Goal: Task Accomplishment & Management: Use online tool/utility

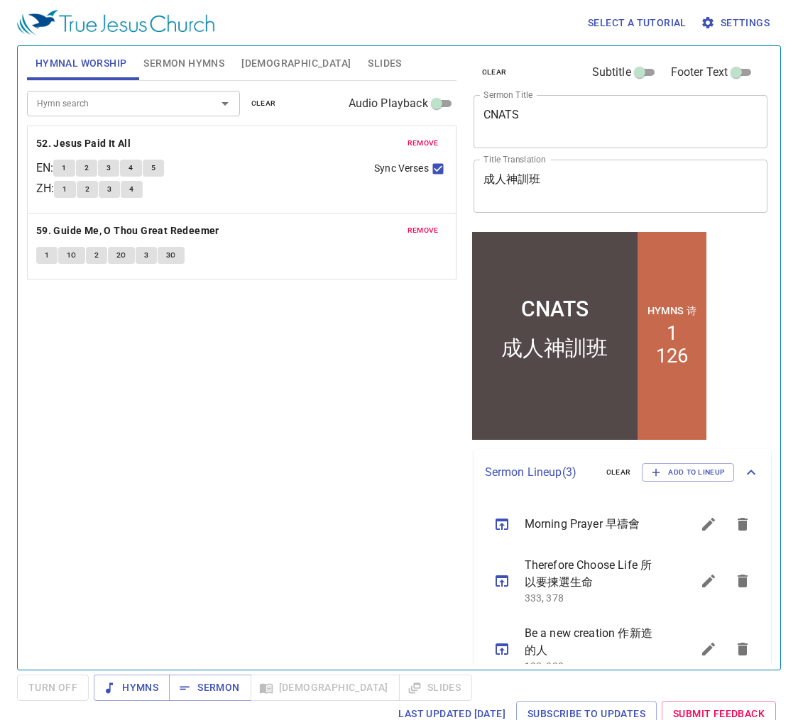
click at [168, 57] on span "Sermon Hymns" at bounding box center [183, 64] width 81 height 18
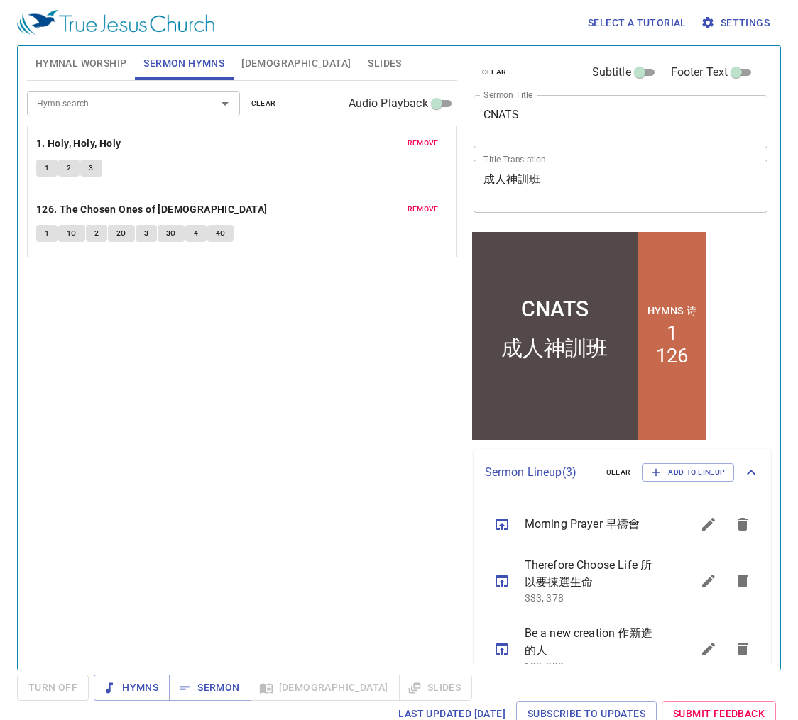
click at [270, 65] on button "[DEMOGRAPHIC_DATA]" at bounding box center [296, 63] width 126 height 34
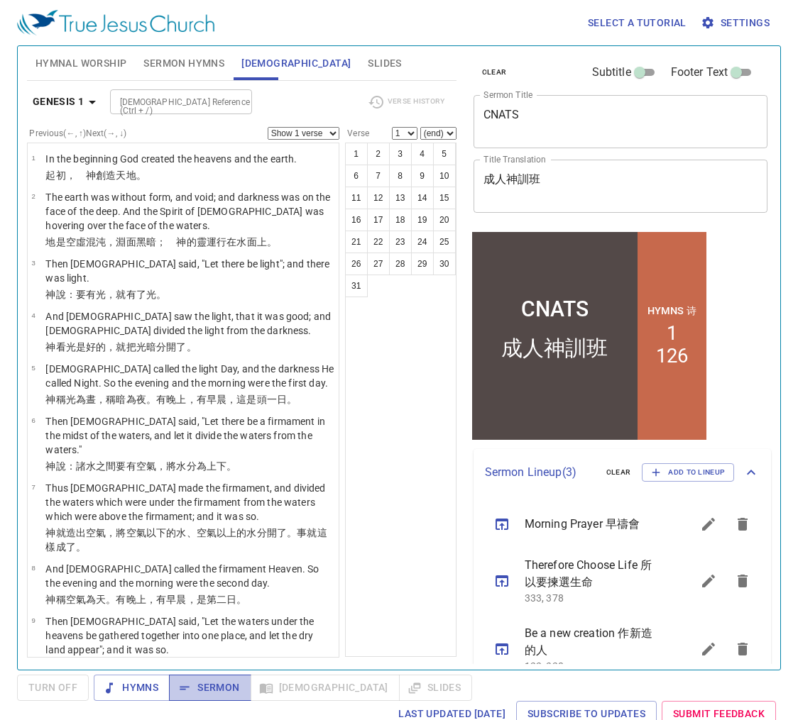
click at [204, 688] on span "Sermon" at bounding box center [209, 688] width 59 height 18
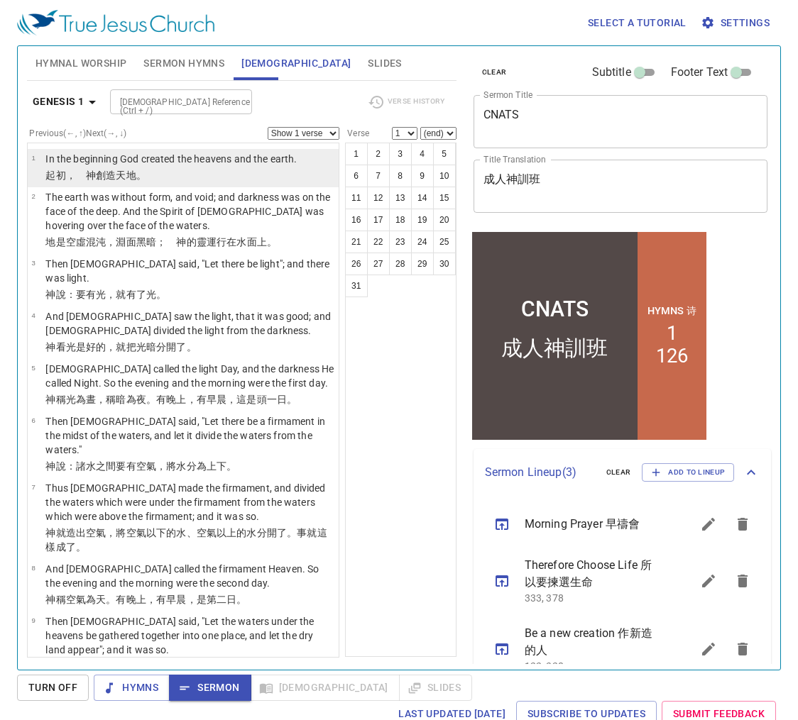
click at [106, 167] on td "In the beginning God created the heavens and the earth." at bounding box center [170, 160] width 251 height 16
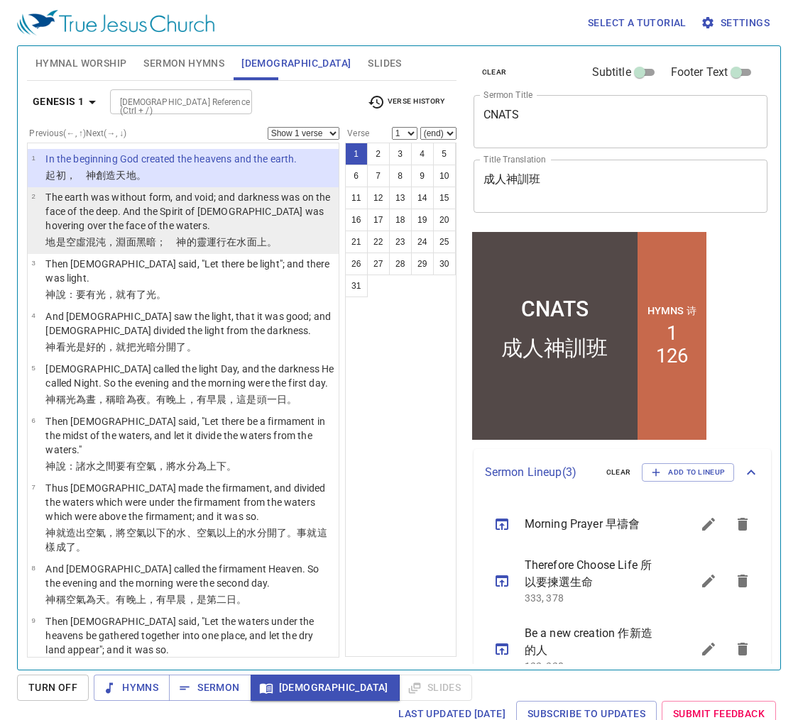
click at [123, 219] on p "The earth was without form, and void; and darkness was on the face of the deep.…" at bounding box center [189, 211] width 289 height 43
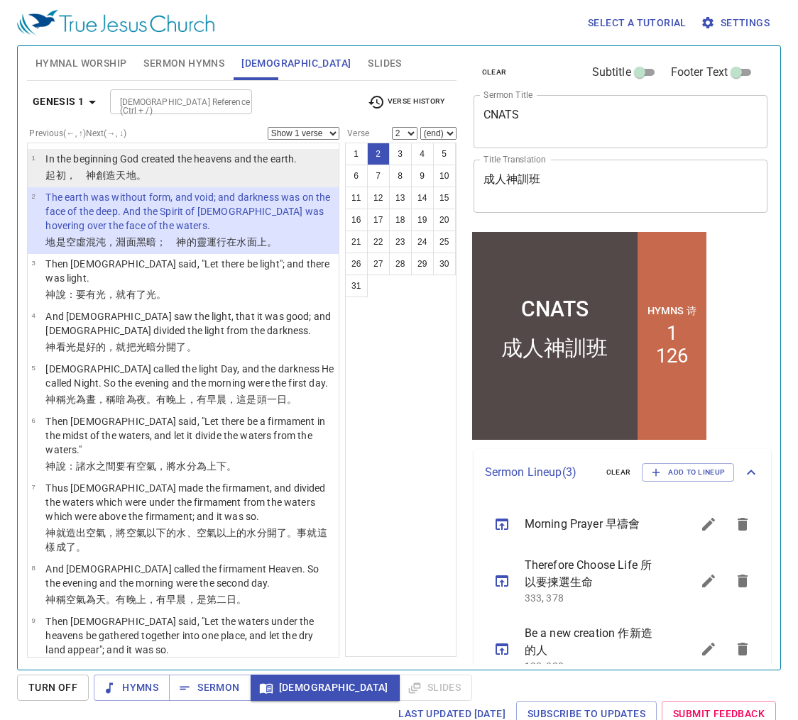
click at [126, 174] on wh8064 "地 。" at bounding box center [136, 175] width 20 height 11
select select "1"
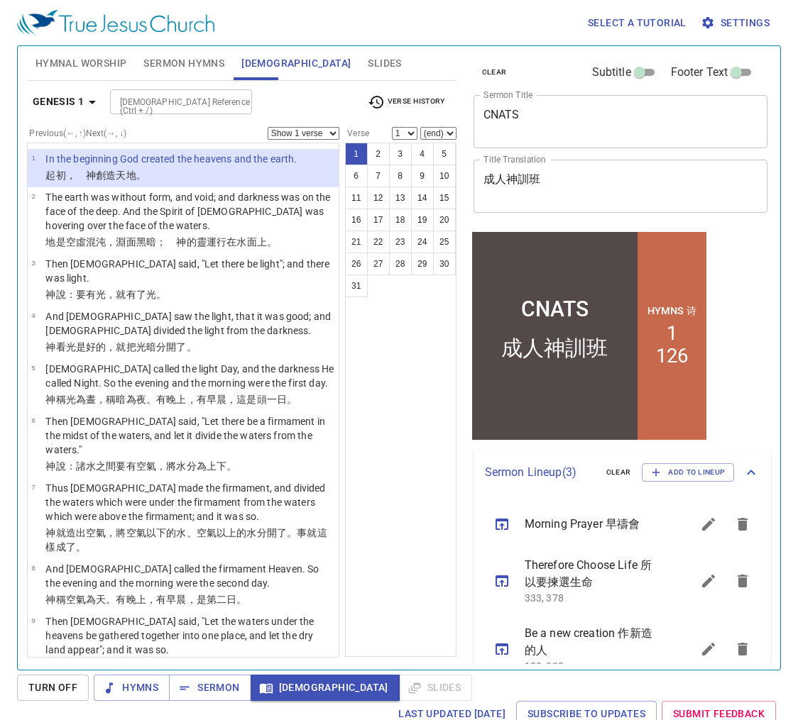
click at [416, 385] on div "1 2 3 4 5 6 7 8 9 10 11 12 13 14 15 16 17 18 19 20 21 22 23 24 25 26 27 28 29 3…" at bounding box center [400, 400] width 111 height 514
click at [163, 60] on span "Sermon Hymns" at bounding box center [183, 64] width 81 height 18
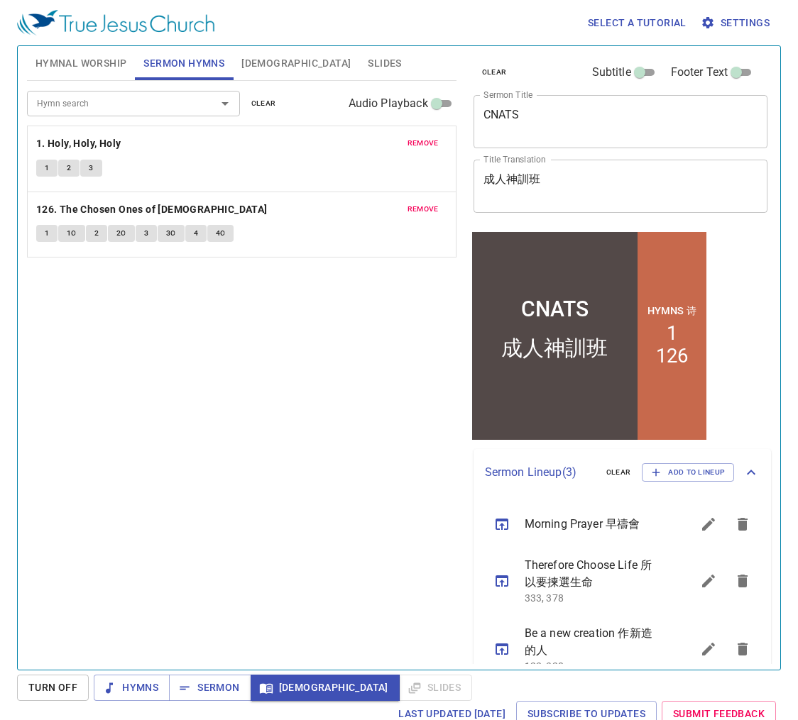
click at [569, 186] on textarea "成人神訓班" at bounding box center [620, 185] width 275 height 27
click at [568, 185] on textarea "成人神訓班" at bounding box center [620, 185] width 275 height 27
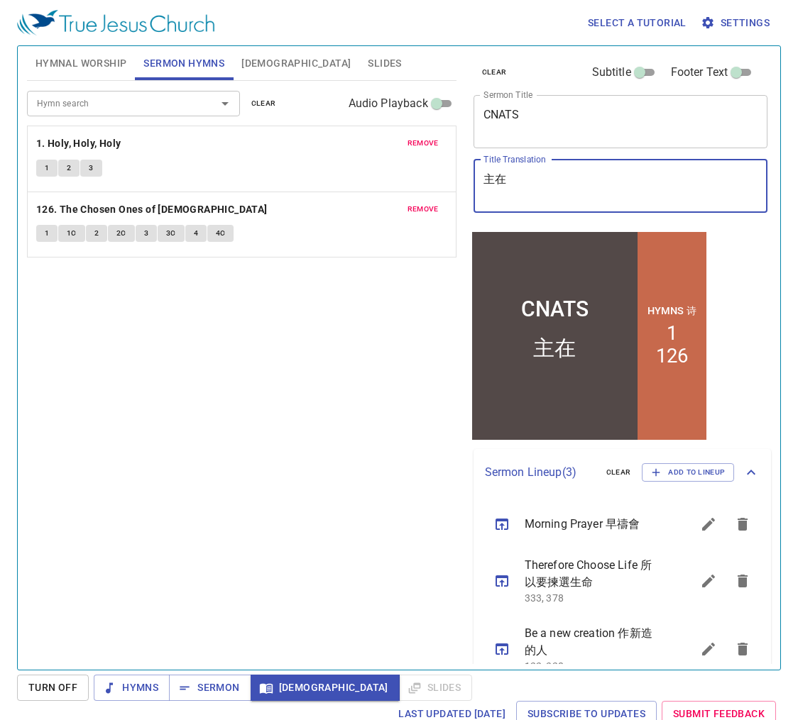
type textarea "煮"
type textarea "5"
type textarea "主再臨"
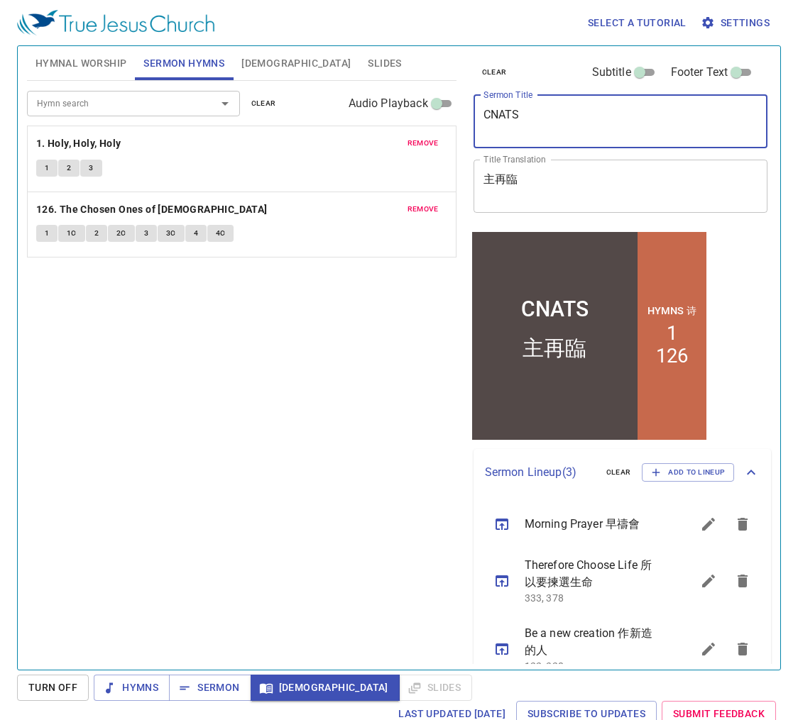
click at [538, 126] on textarea "CNATS" at bounding box center [620, 121] width 275 height 27
type textarea "2"
type textarea "Second Coming"
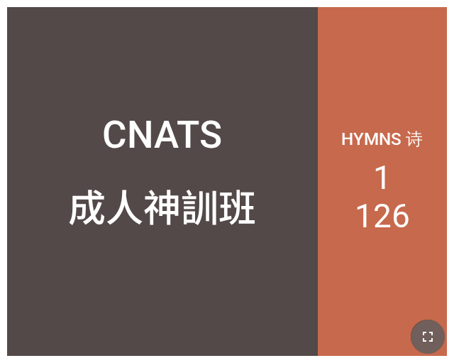
click at [424, 336] on icon "button" at bounding box center [427, 336] width 17 height 17
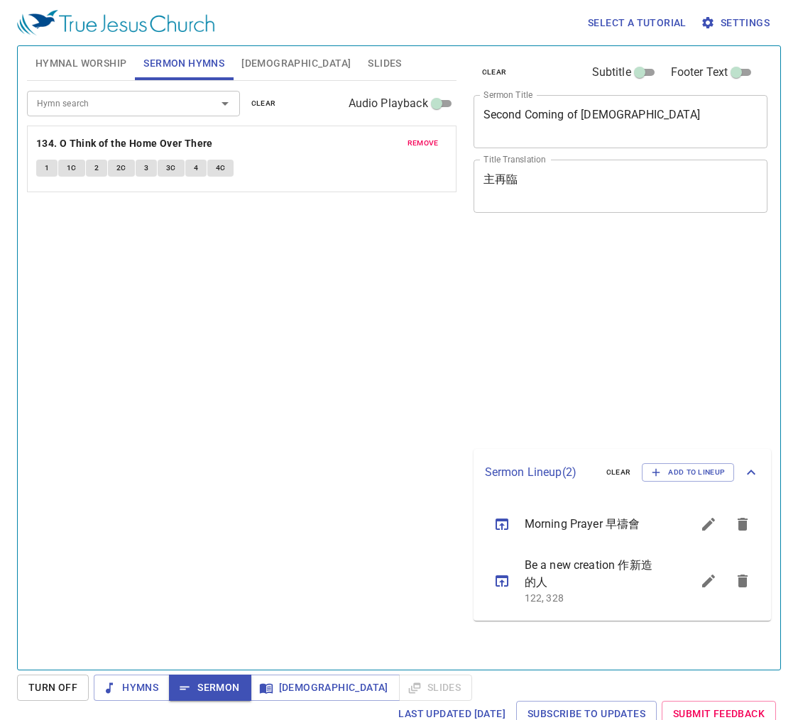
scroll to position [6, 0]
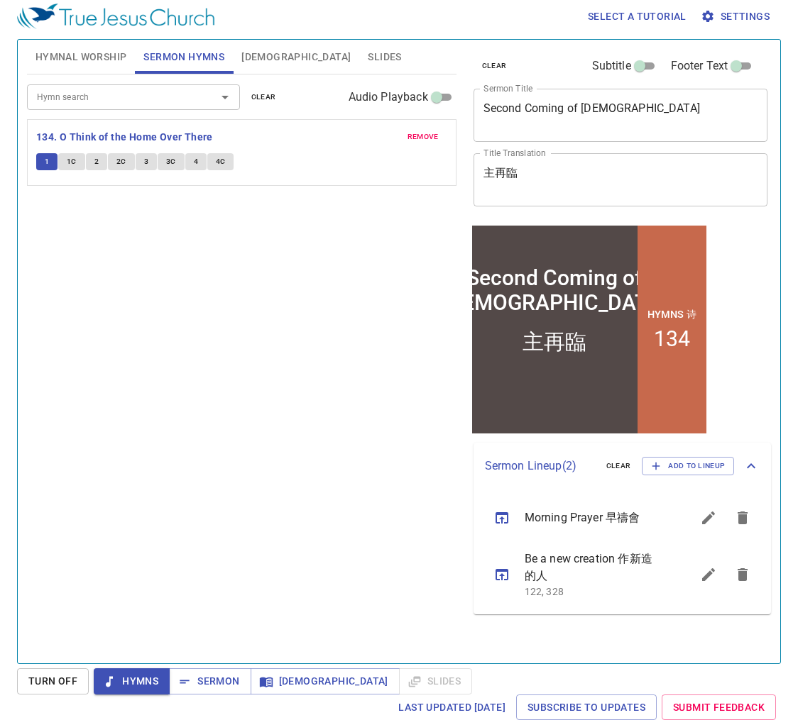
scroll to position [6, 0]
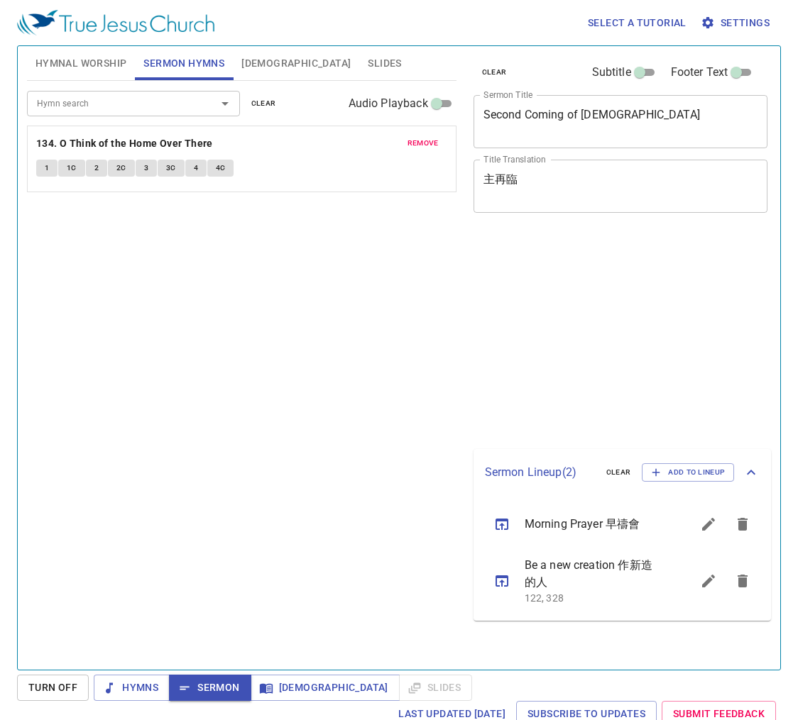
scroll to position [6, 0]
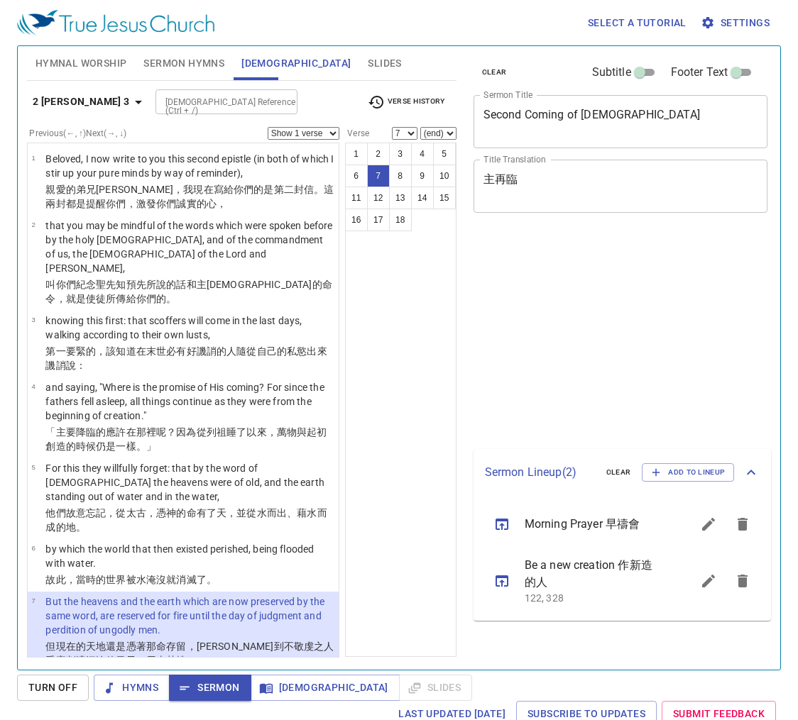
select select "7"
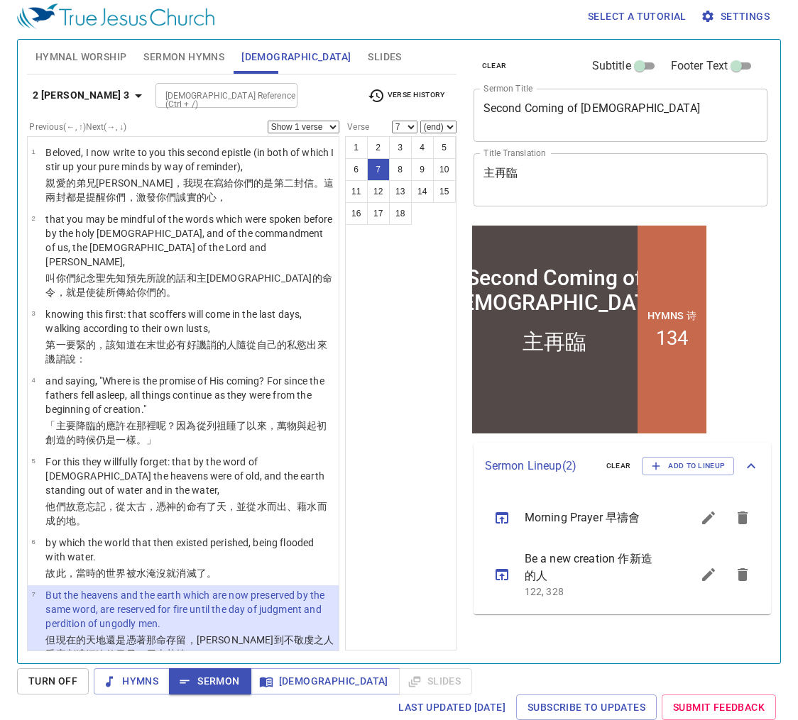
scroll to position [6, 0]
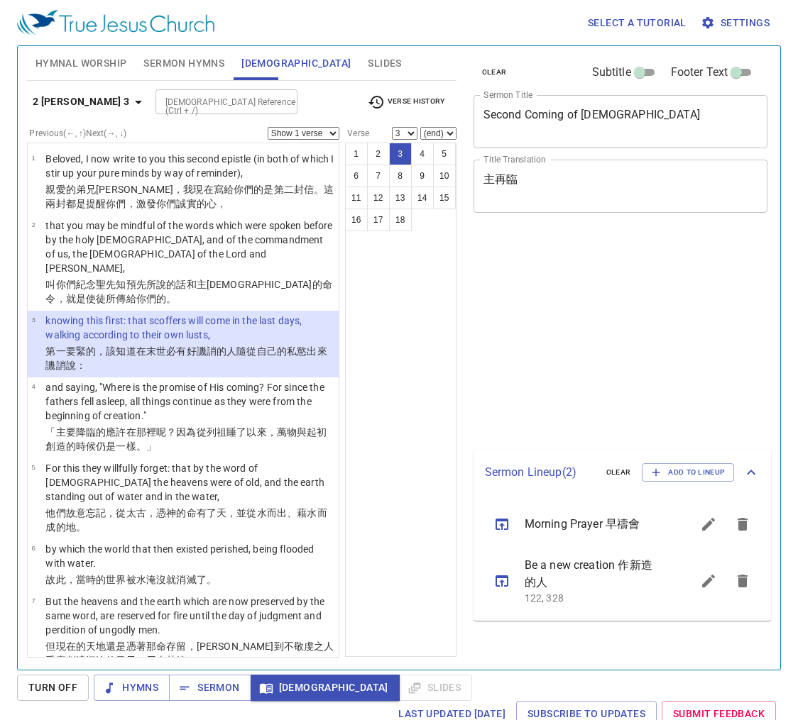
select select "3"
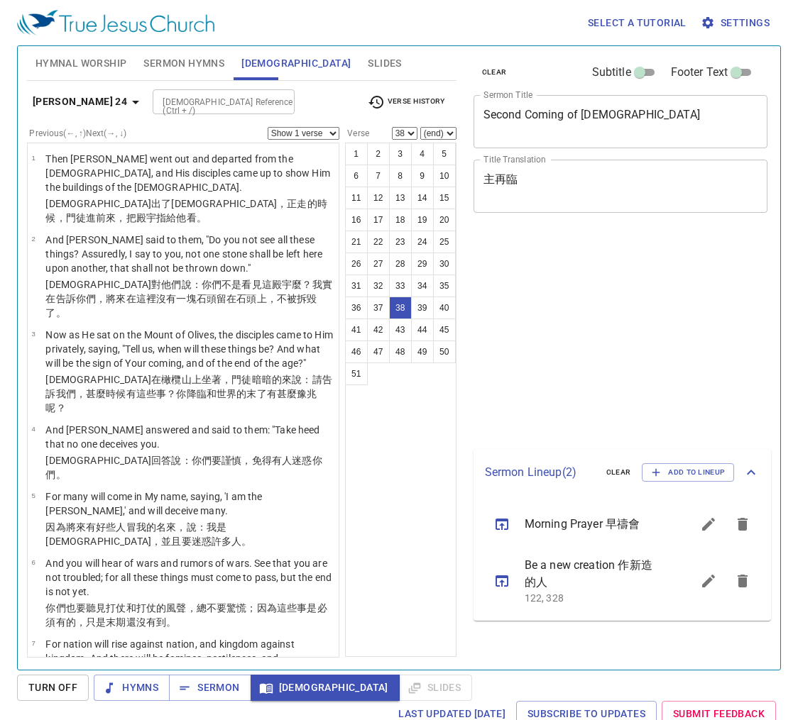
select select "38"
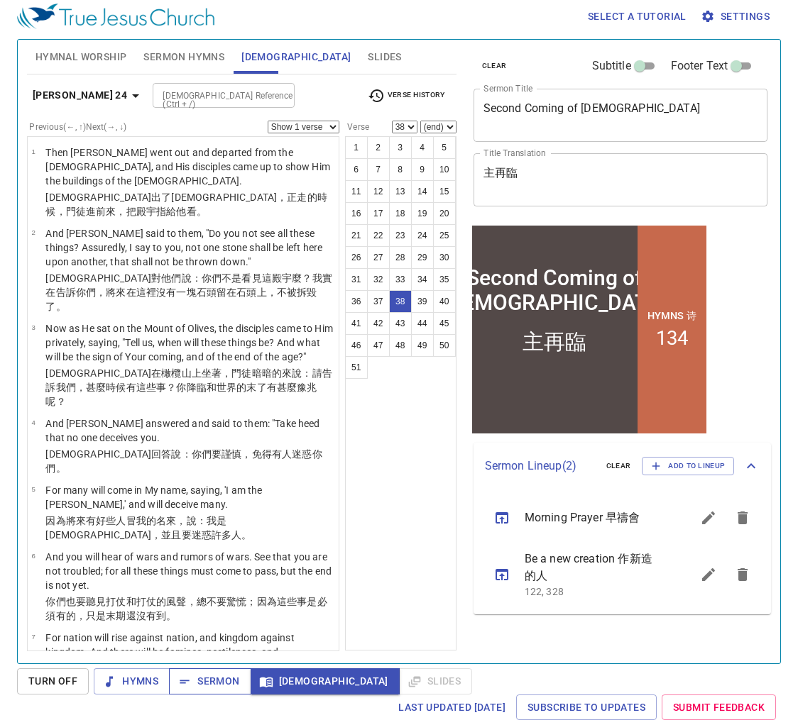
scroll to position [2021, 0]
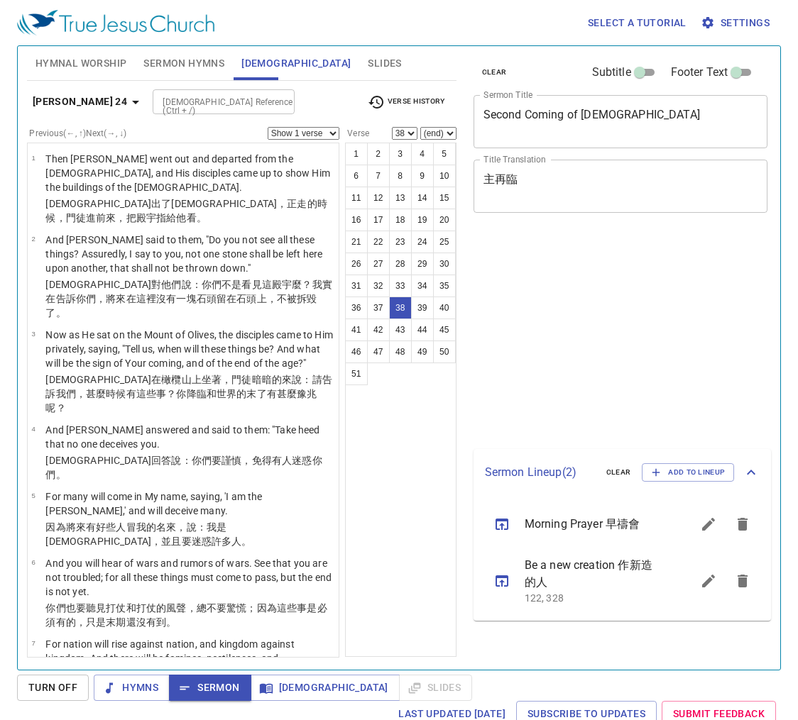
select select "38"
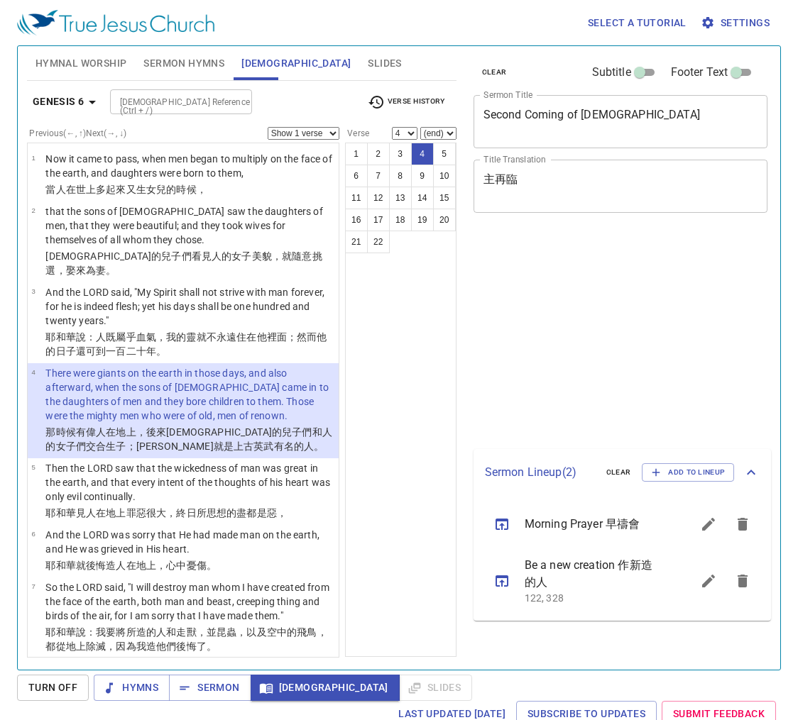
select select "4"
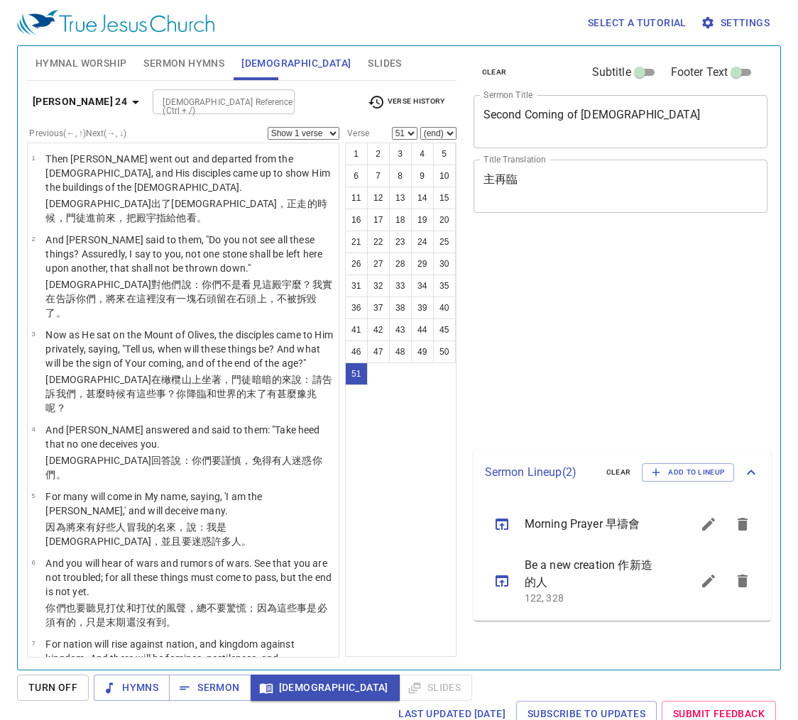
select select "51"
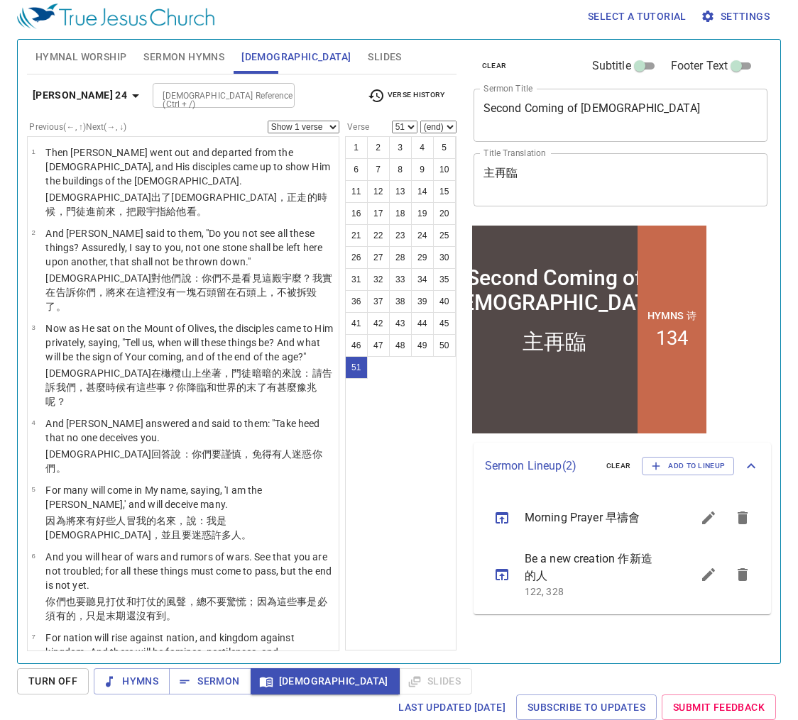
scroll to position [2630, 0]
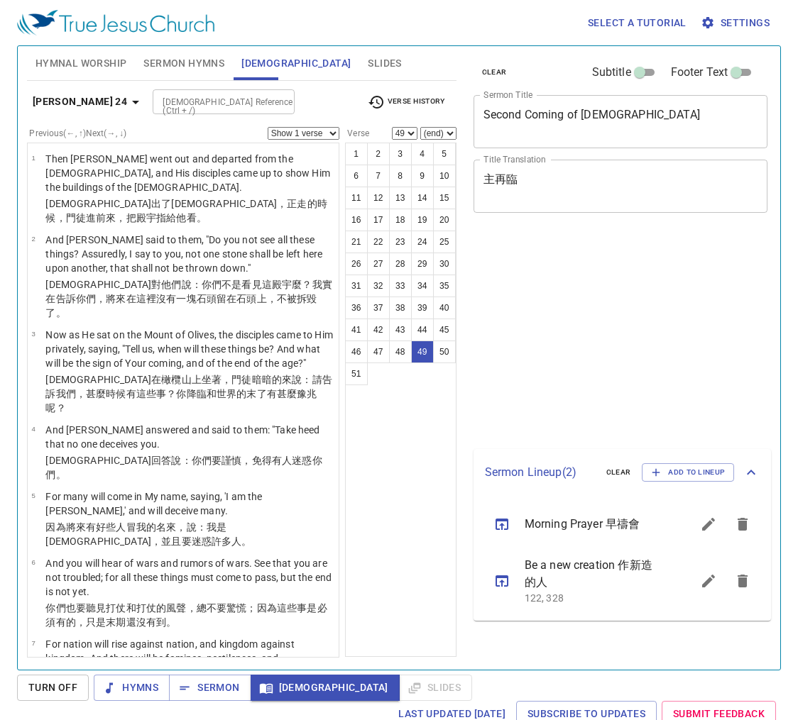
select select "49"
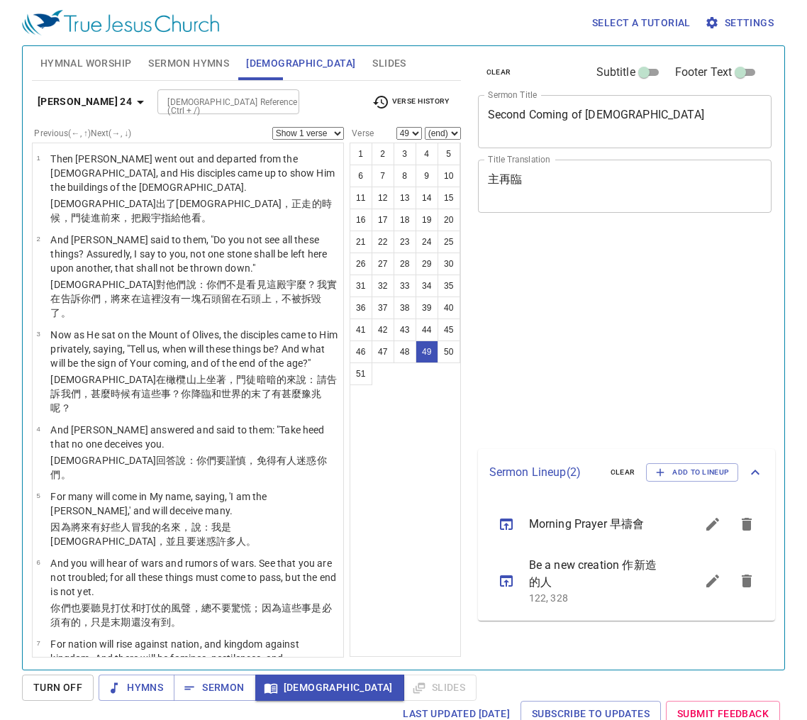
scroll to position [6, 0]
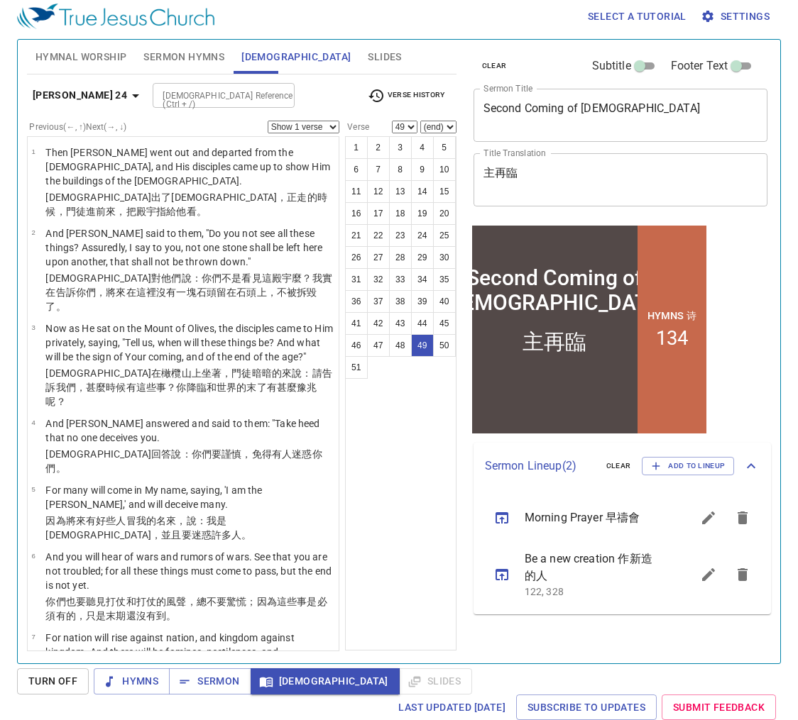
click at [127, 92] on icon "button" at bounding box center [135, 95] width 17 height 17
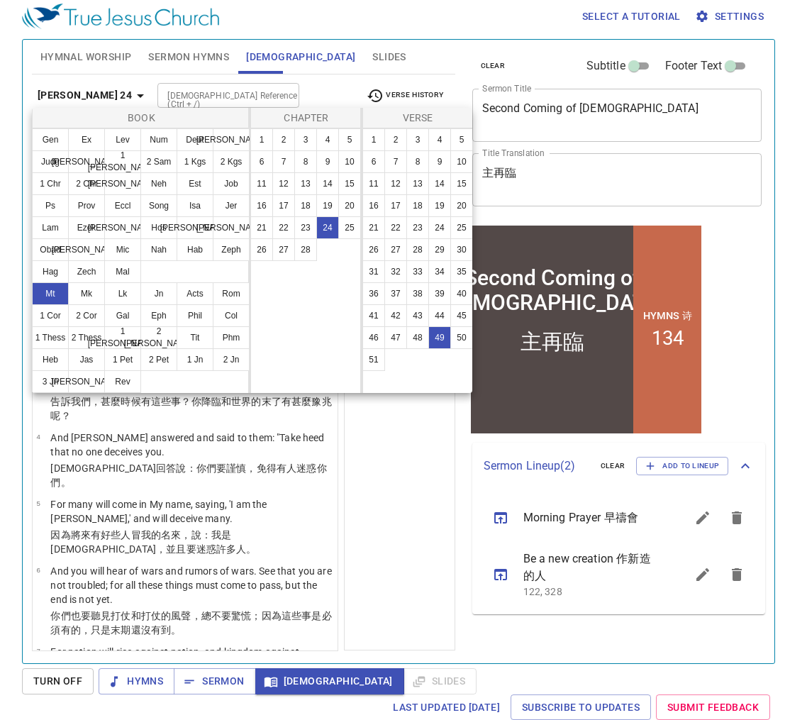
scroll to position [2630, 0]
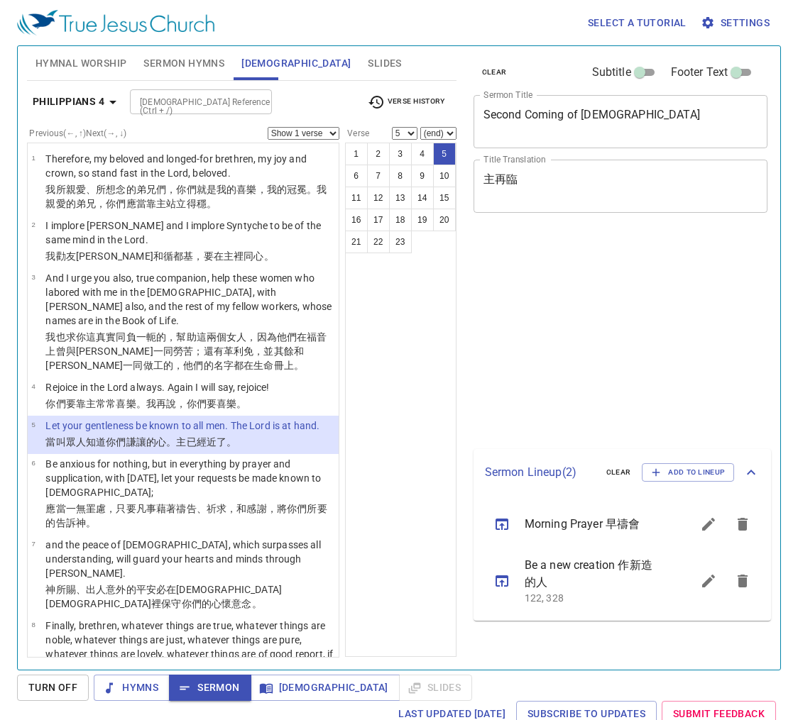
select select "5"
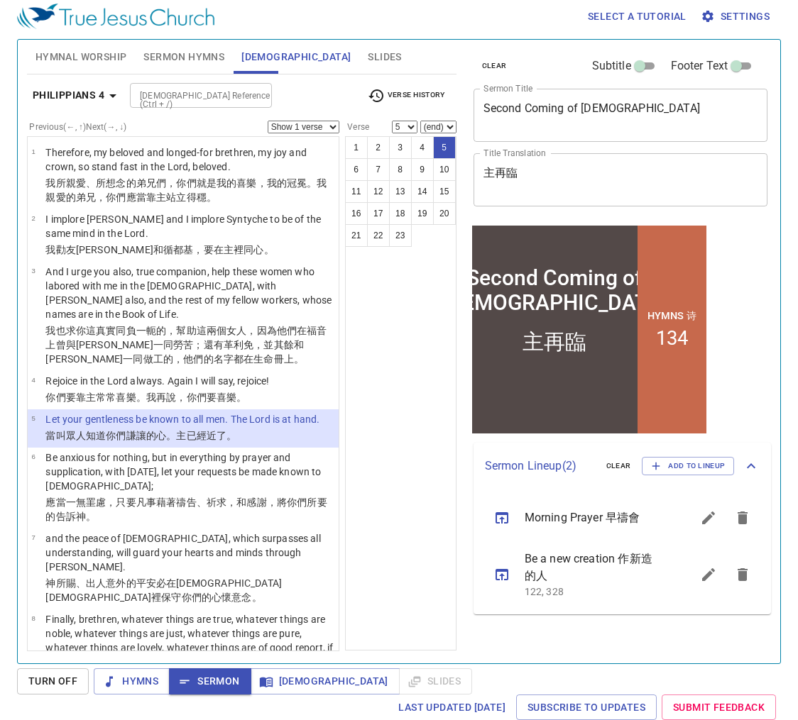
scroll to position [6, 0]
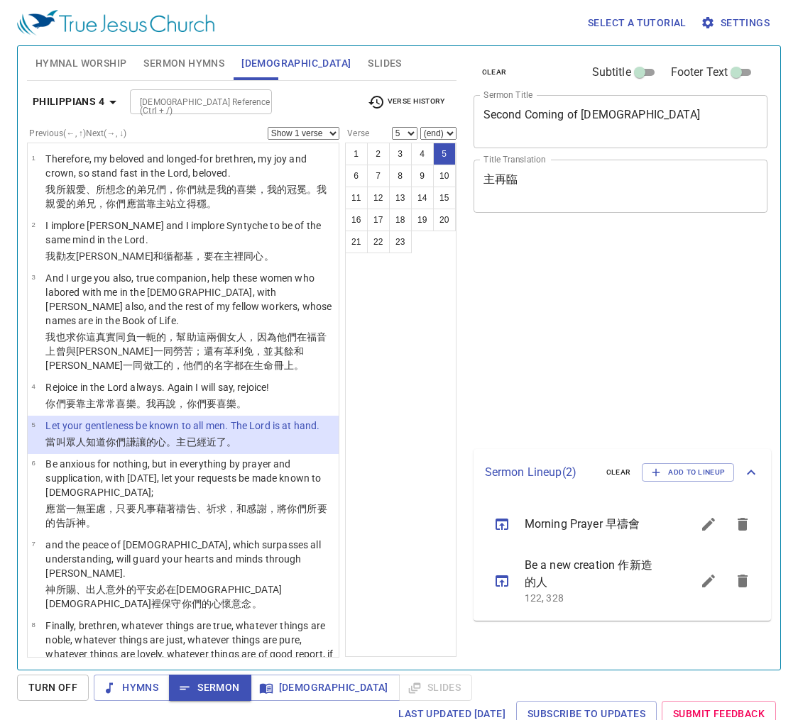
select select "5"
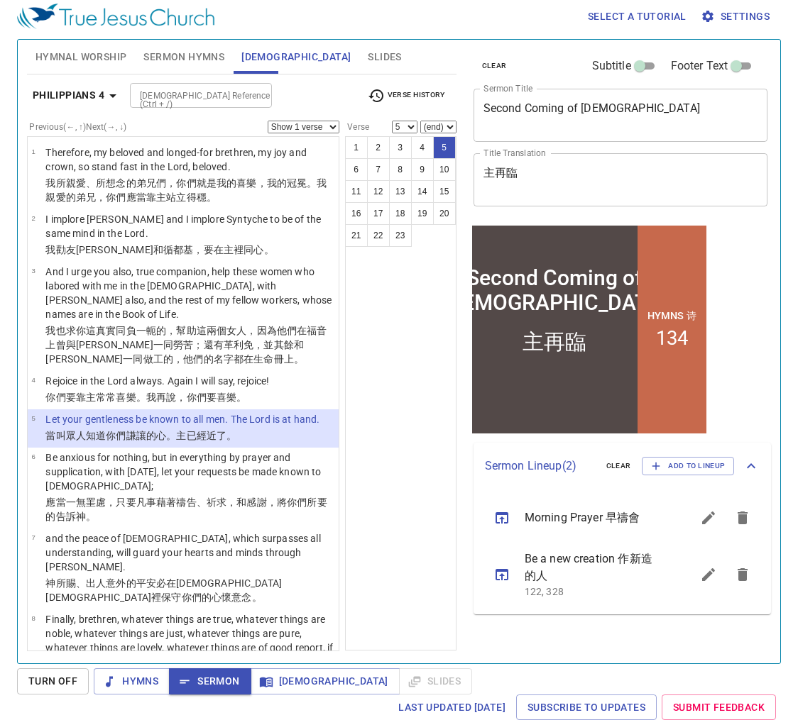
scroll to position [6, 0]
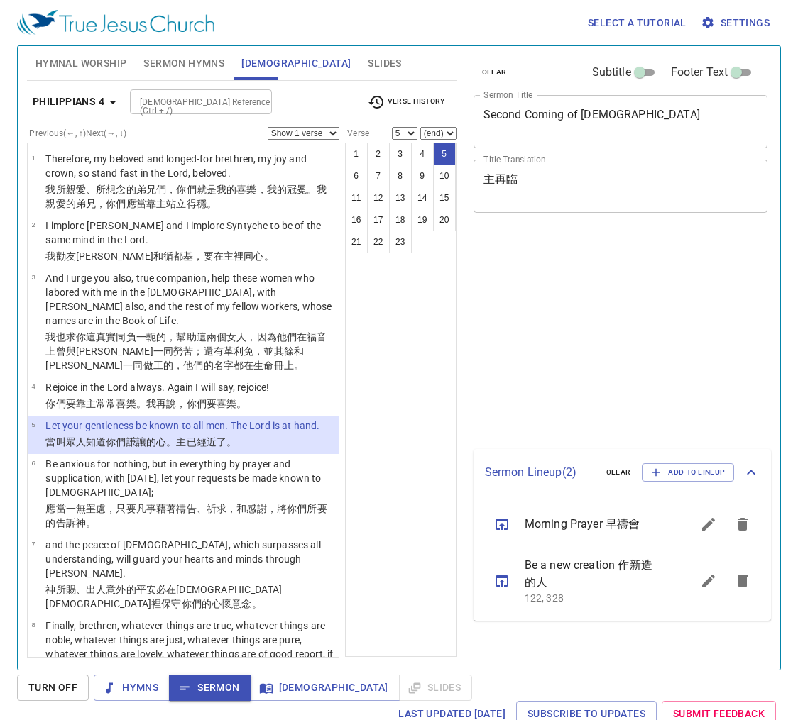
select select "5"
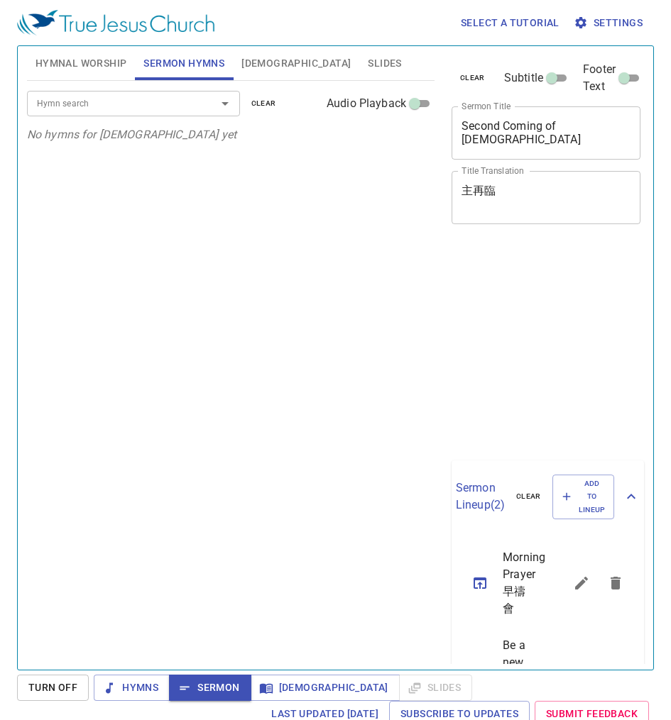
scroll to position [6, 0]
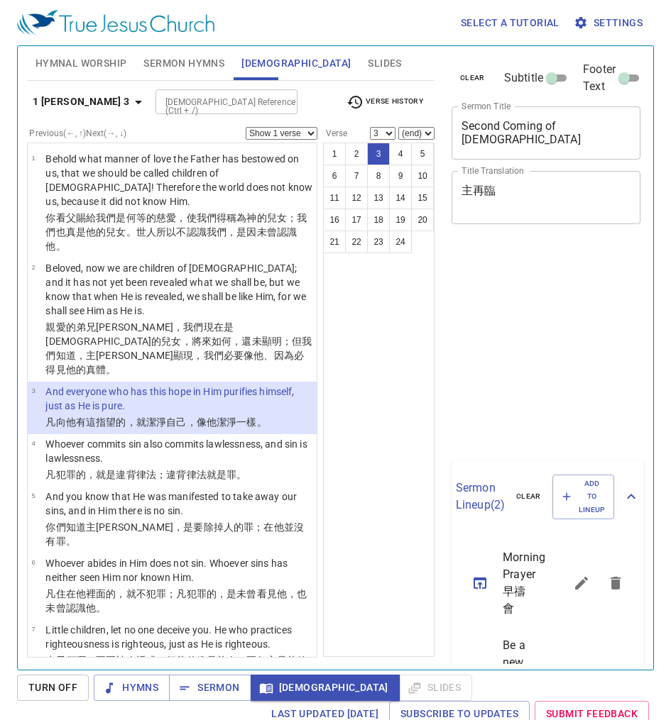
select select "3"
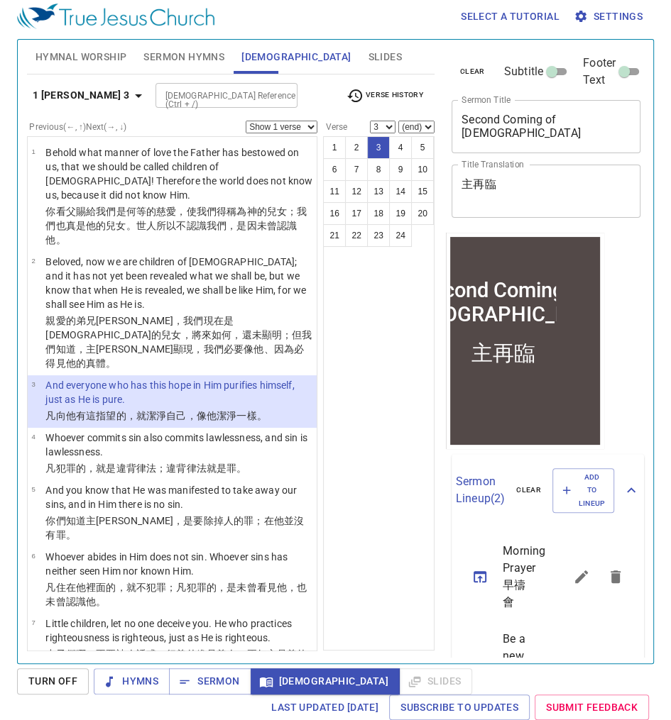
scroll to position [6, 0]
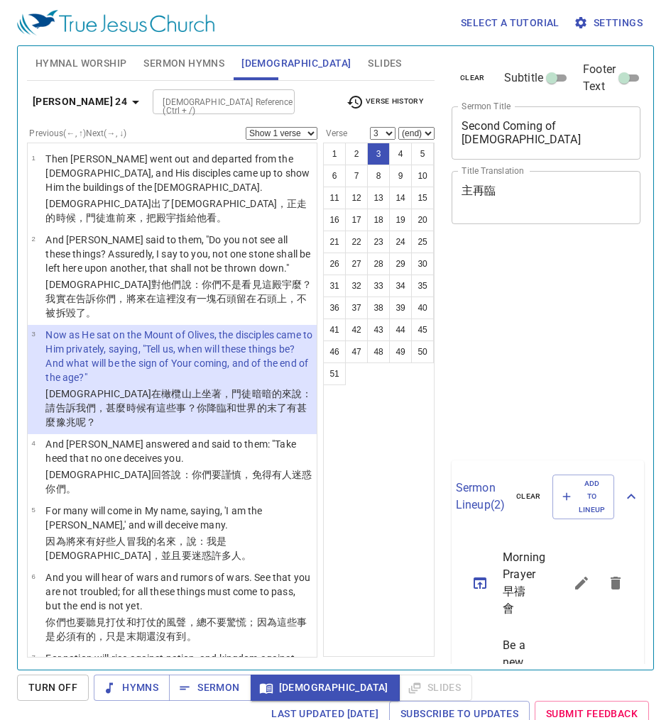
scroll to position [6, 0]
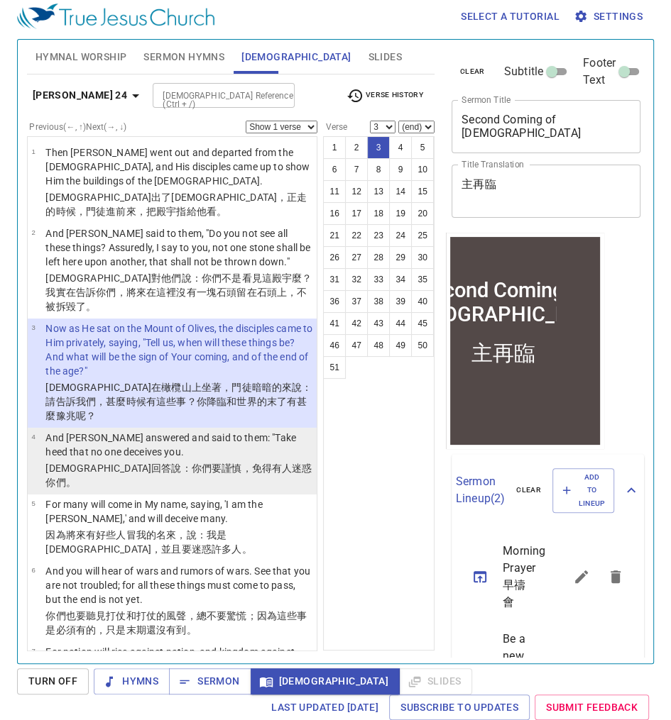
click at [156, 463] on wg991 "，免得 有人 迷惑 你們 。" at bounding box center [178, 476] width 266 height 26
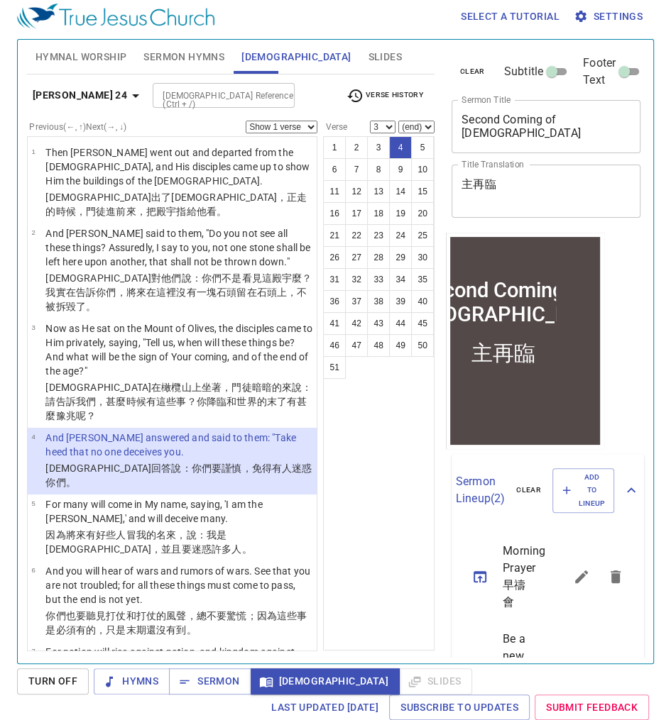
select select "4"
click at [139, 463] on wg2036 "：你們要謹慎 ，免得 有人 迷惑 你們 。" at bounding box center [178, 476] width 266 height 26
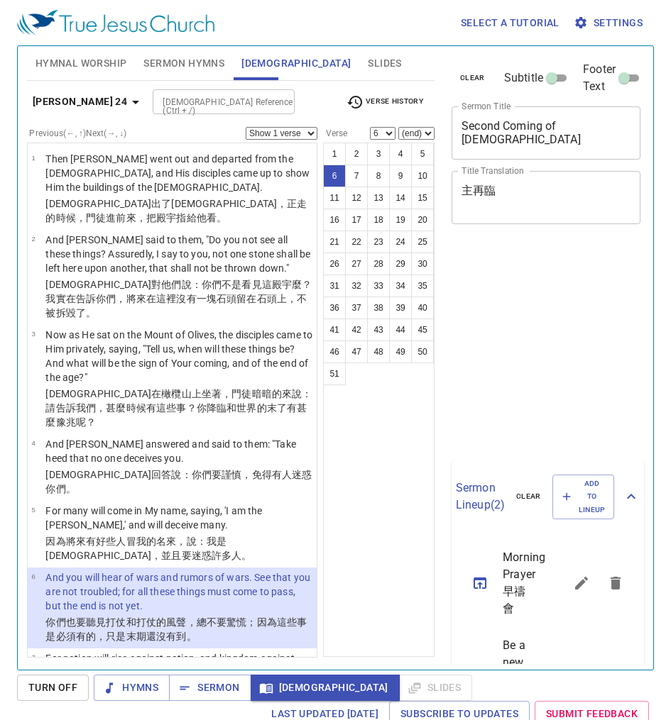
select select "6"
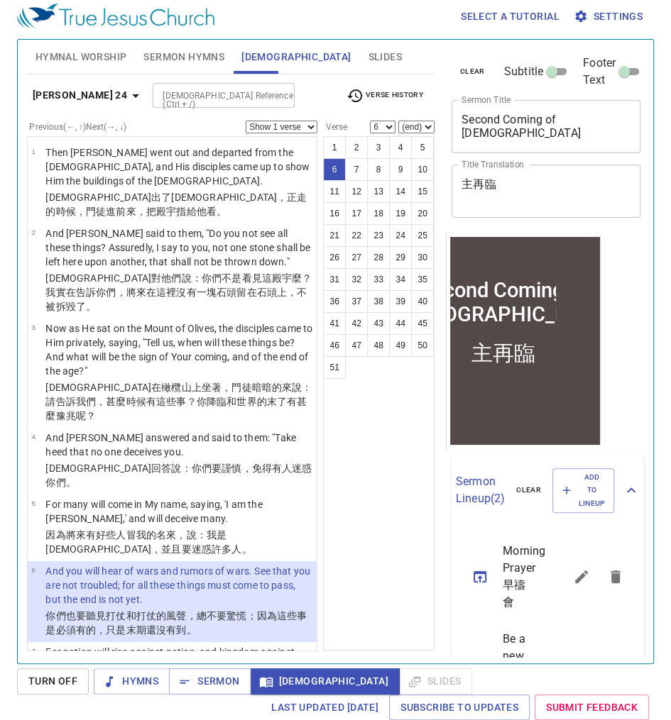
scroll to position [170, 0]
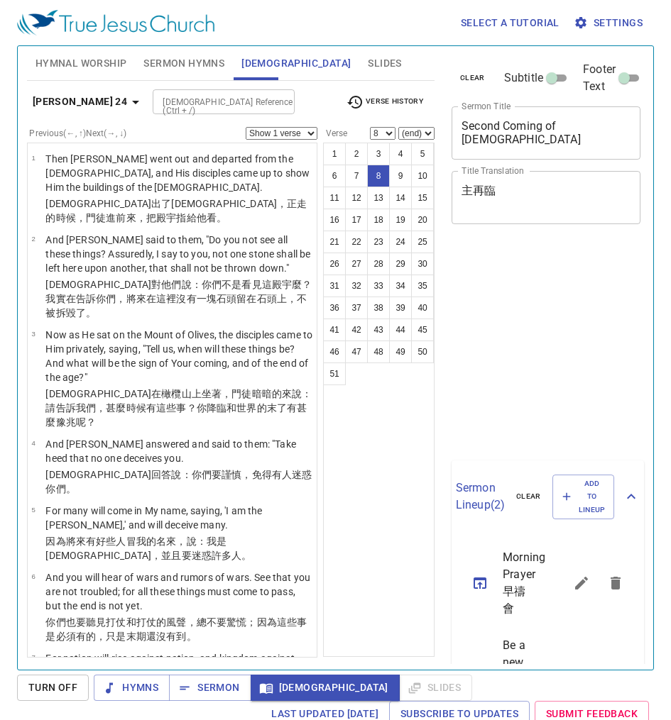
select select "8"
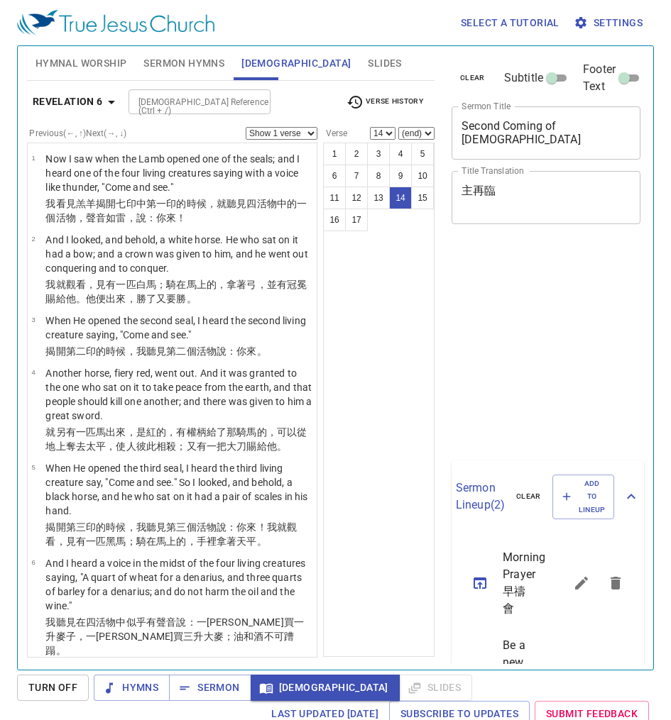
select select "14"
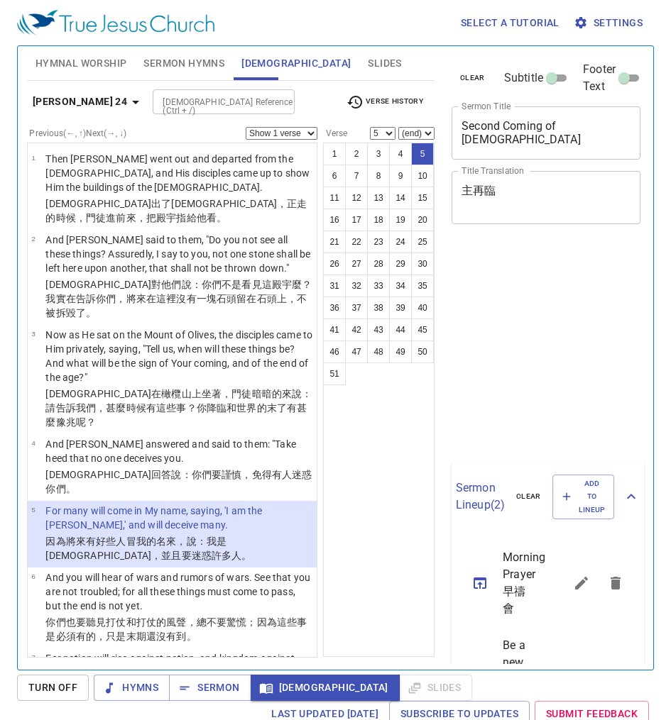
select select "5"
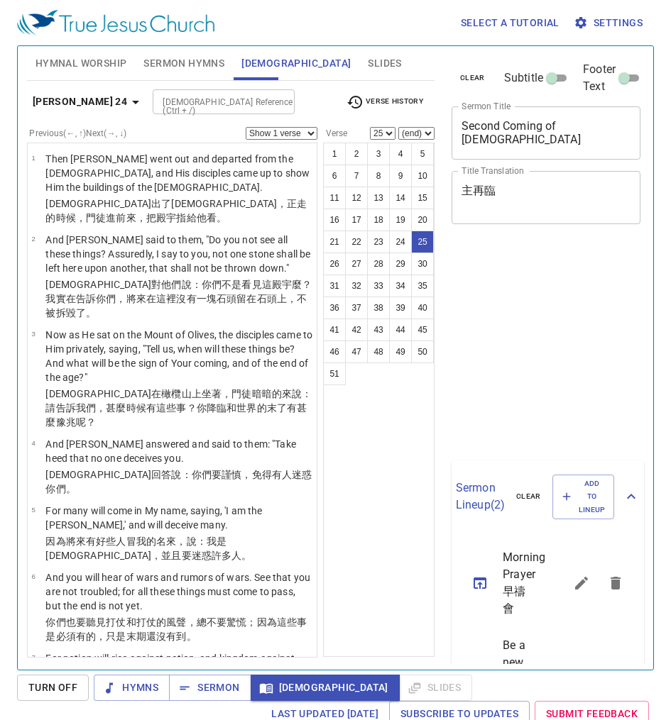
select select "25"
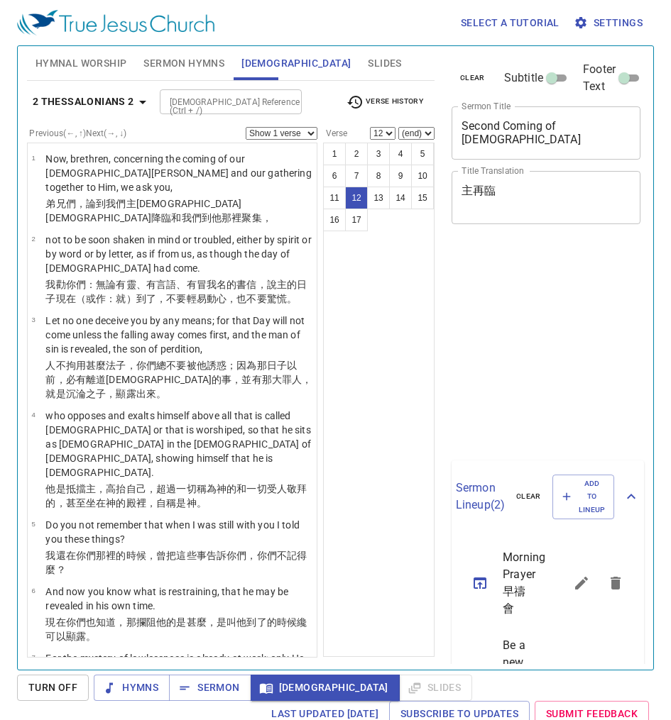
select select "12"
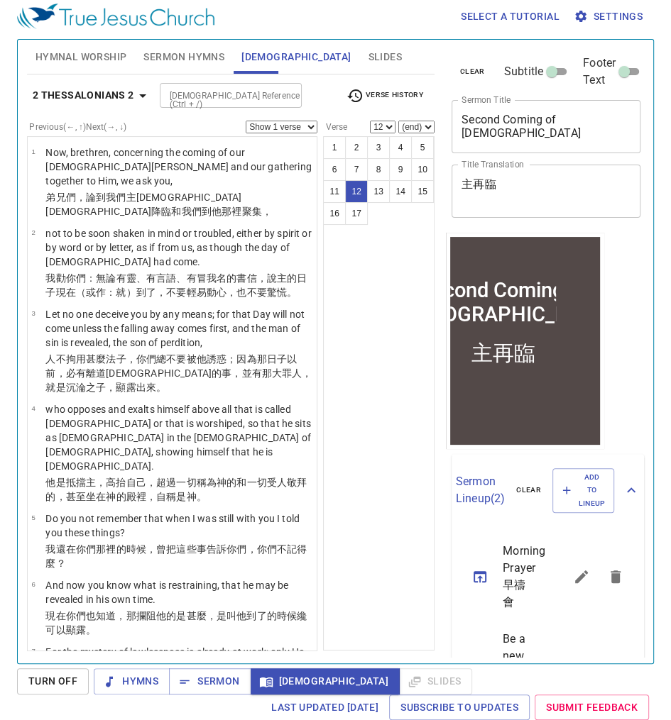
scroll to position [607, 0]
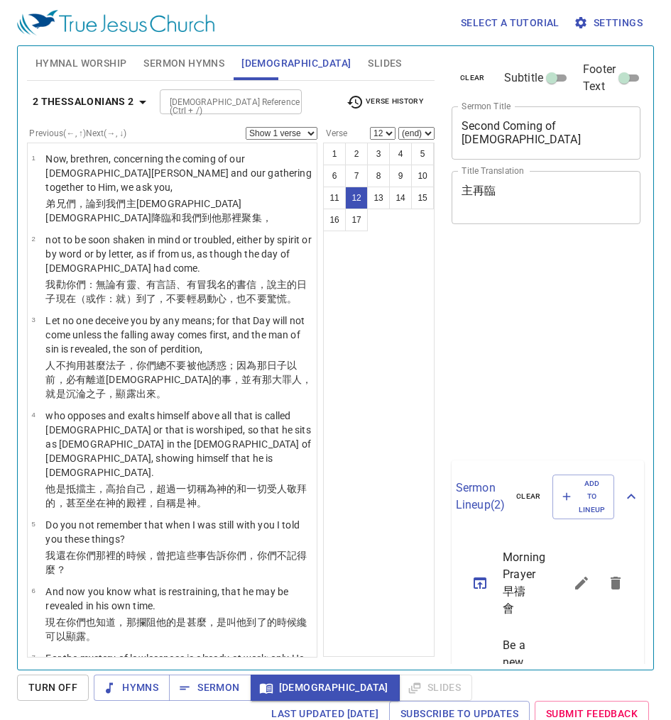
select select "12"
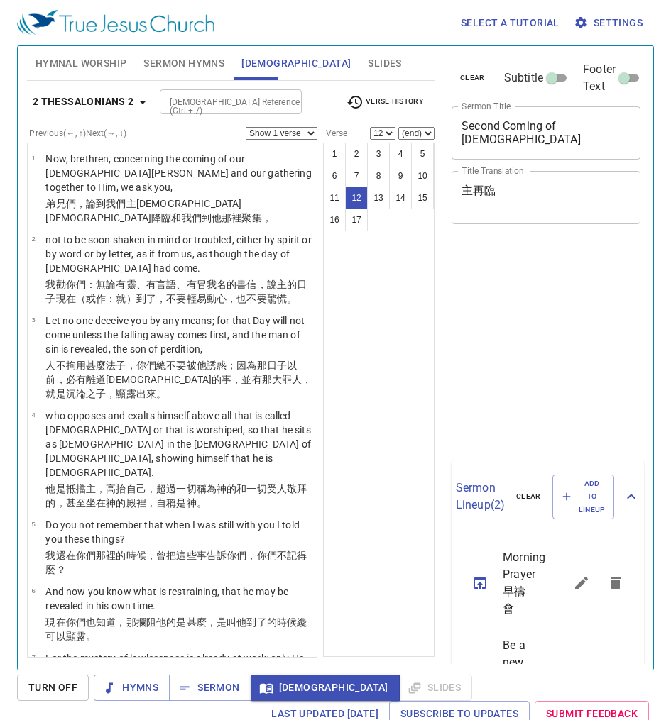
scroll to position [6, 0]
select select "12"
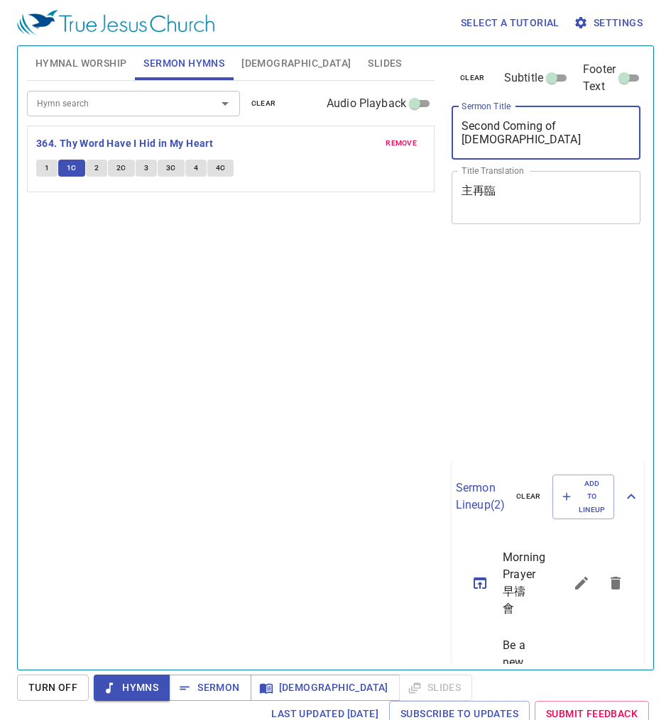
scroll to position [6, 0]
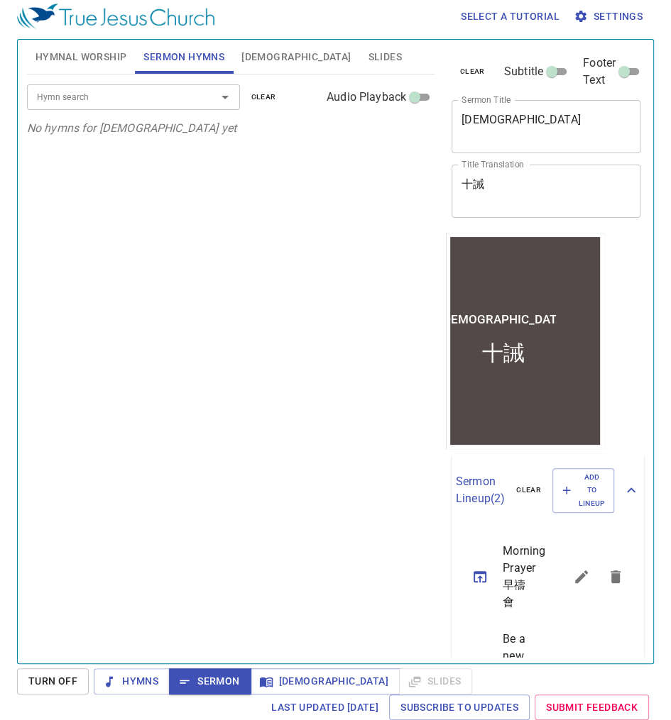
scroll to position [6, 0]
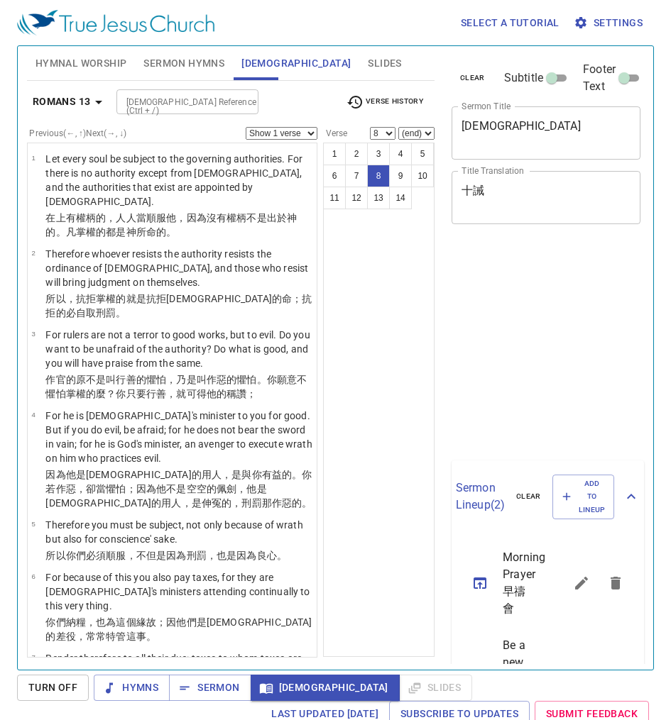
select select "8"
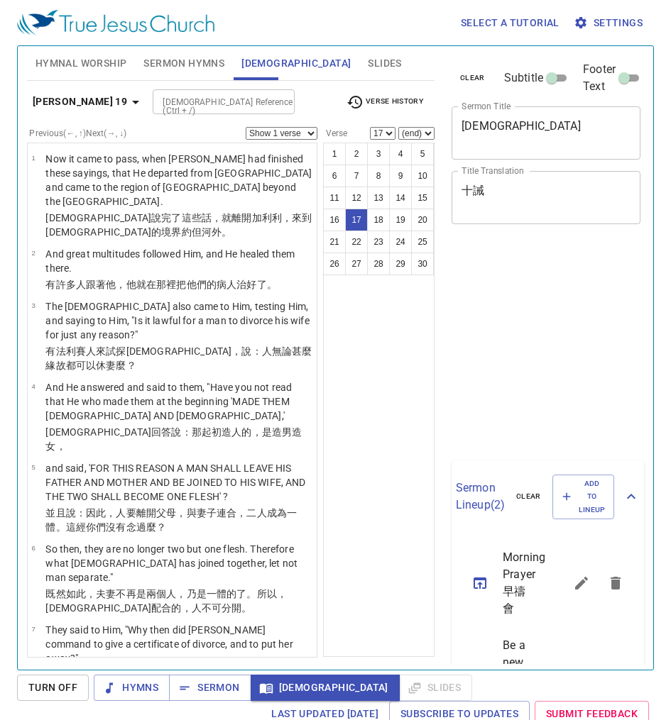
select select "17"
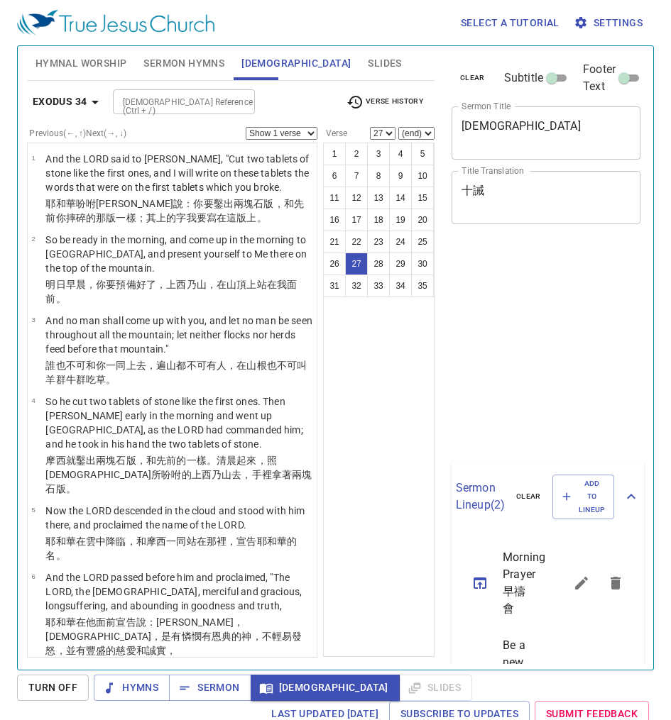
select select "27"
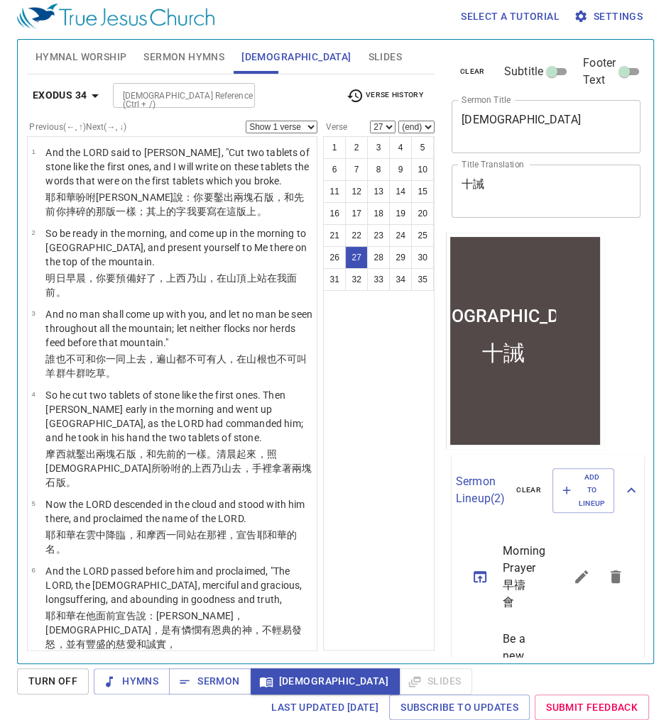
click at [309, 121] on select "Show 1 verse Show 2 verses Show 3 verses Show 4 verses Show 5 verses" at bounding box center [281, 127] width 72 height 13
click at [309, 125] on select "Show 1 verse Show 2 verses Show 3 verses Show 4 verses Show 5 verses" at bounding box center [281, 127] width 72 height 13
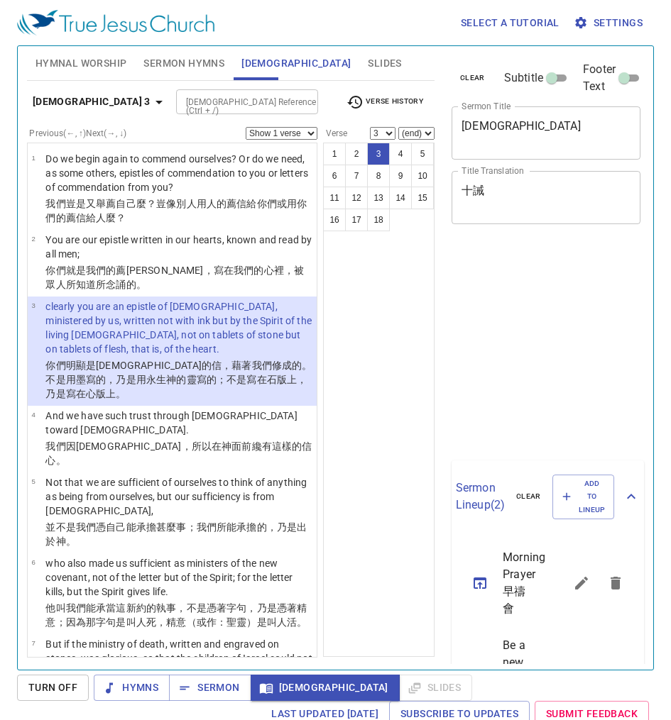
select select "3"
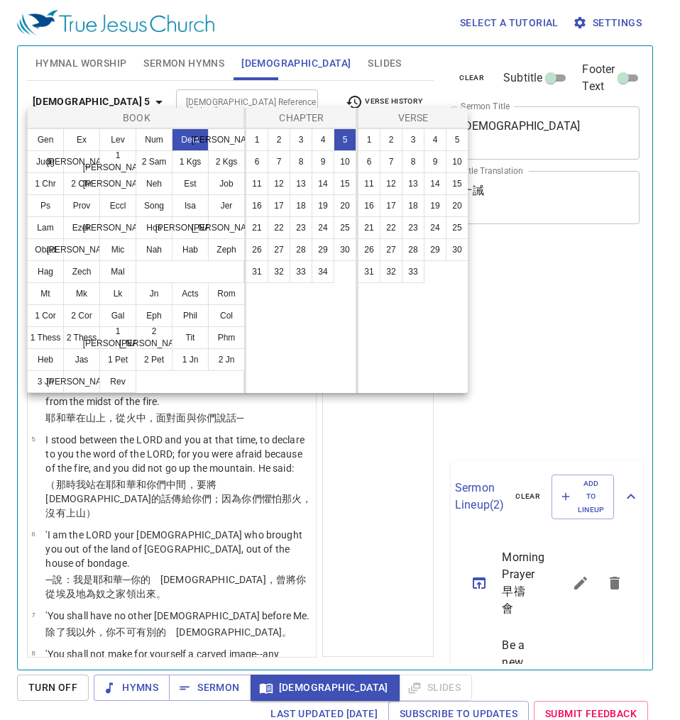
select select "28"
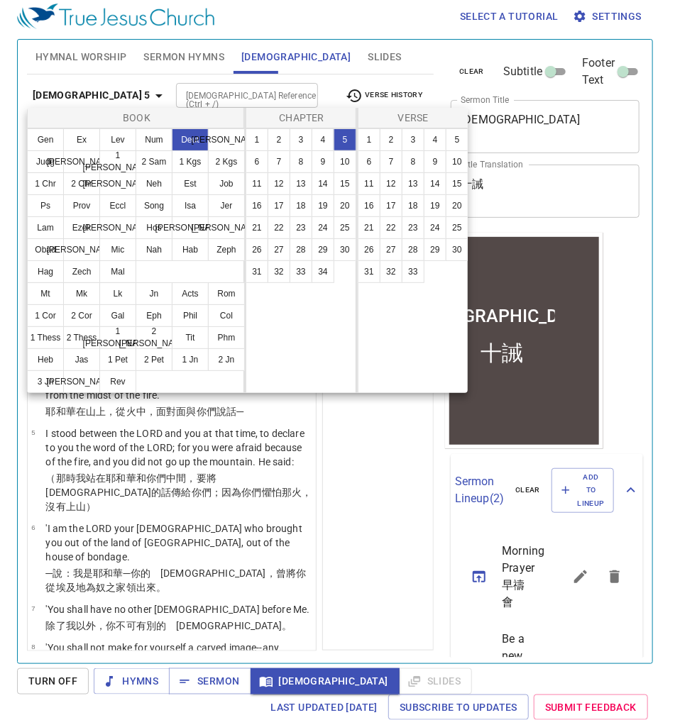
scroll to position [6, 0]
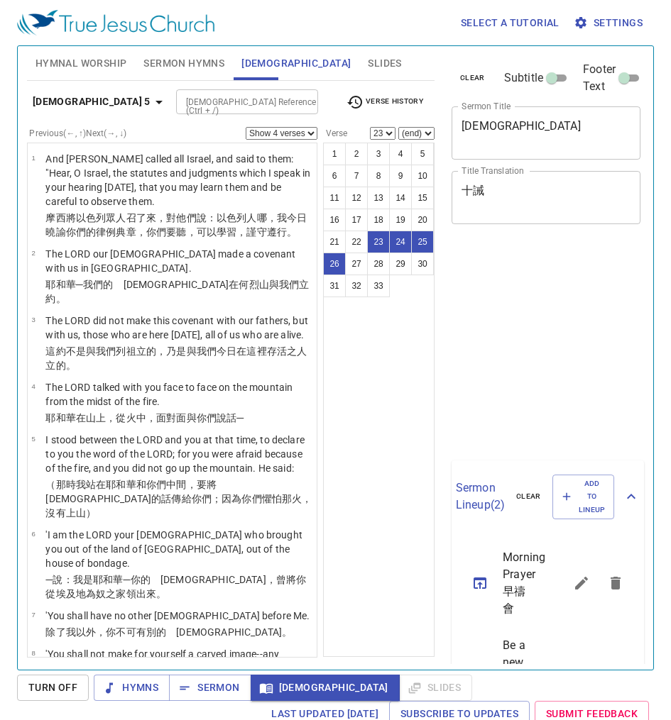
select select "4"
select select "23"
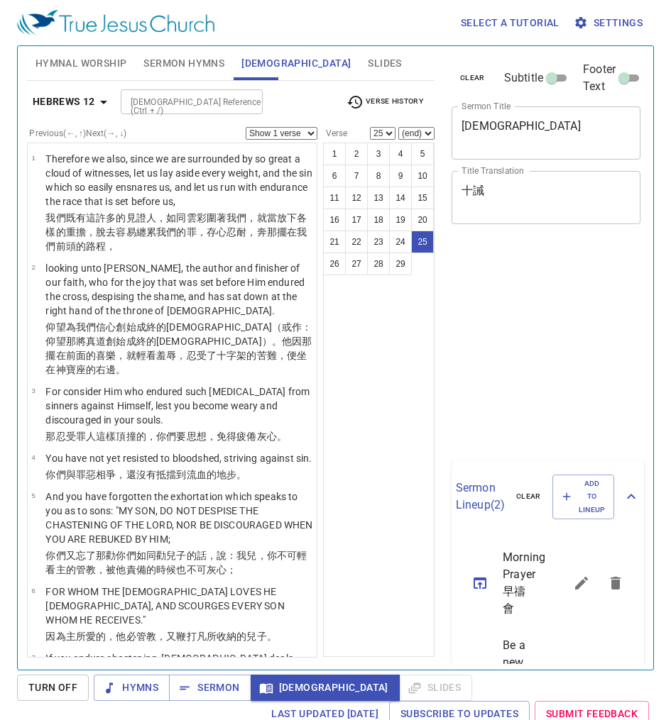
select select "25"
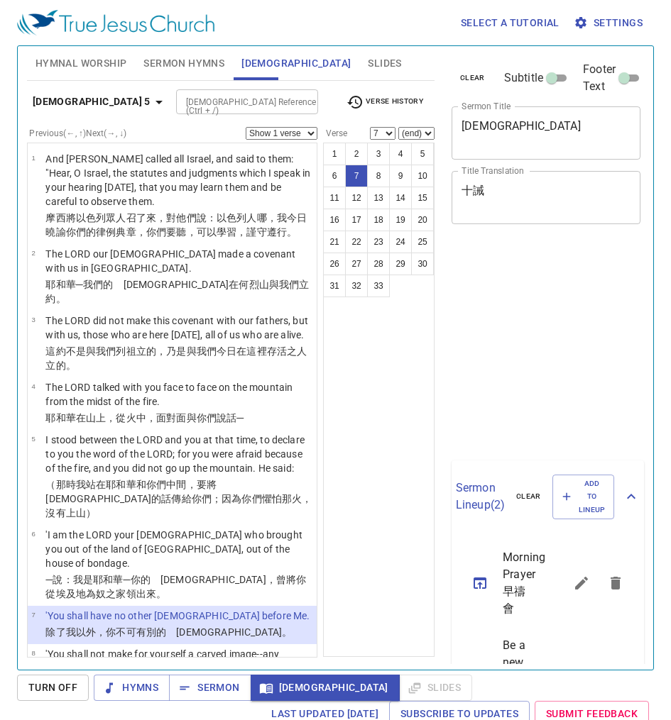
select select "7"
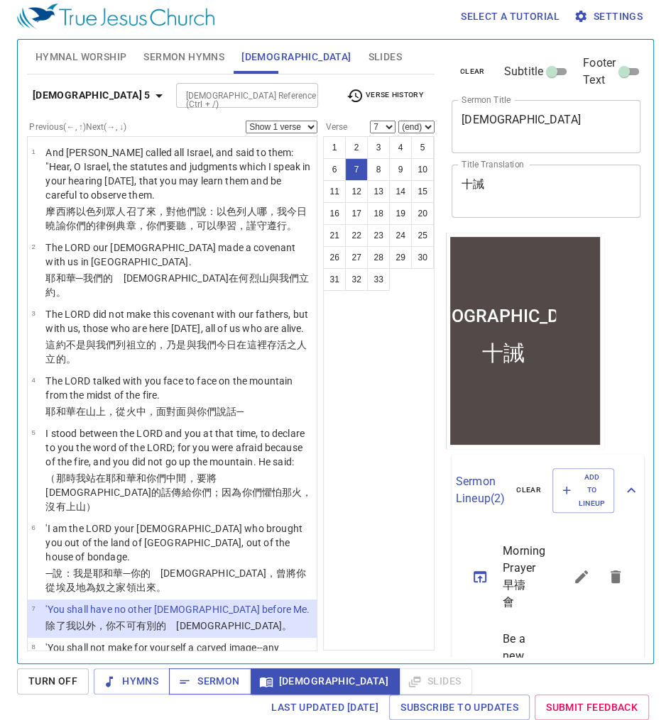
click at [211, 683] on span "Sermon" at bounding box center [209, 682] width 59 height 18
click at [211, 680] on span "Sermon" at bounding box center [209, 682] width 59 height 18
click at [389, 565] on div "1 2 3 4 5 6 7 8 9 10 11 12 13 14 15 16 17 18 19 20 21 22 23 24 25 26 27 28 29 3…" at bounding box center [378, 393] width 111 height 514
click at [206, 681] on span "Sermon" at bounding box center [209, 682] width 59 height 18
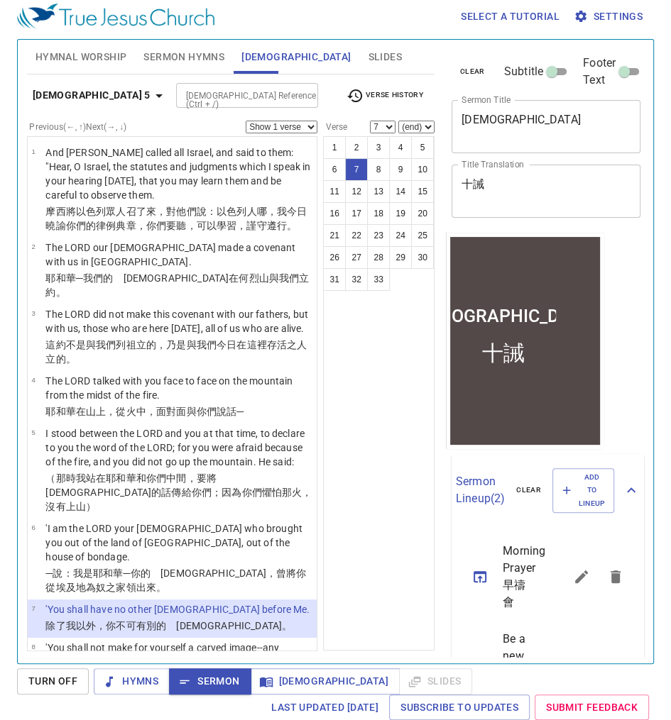
click at [206, 681] on span "Sermon" at bounding box center [209, 682] width 59 height 18
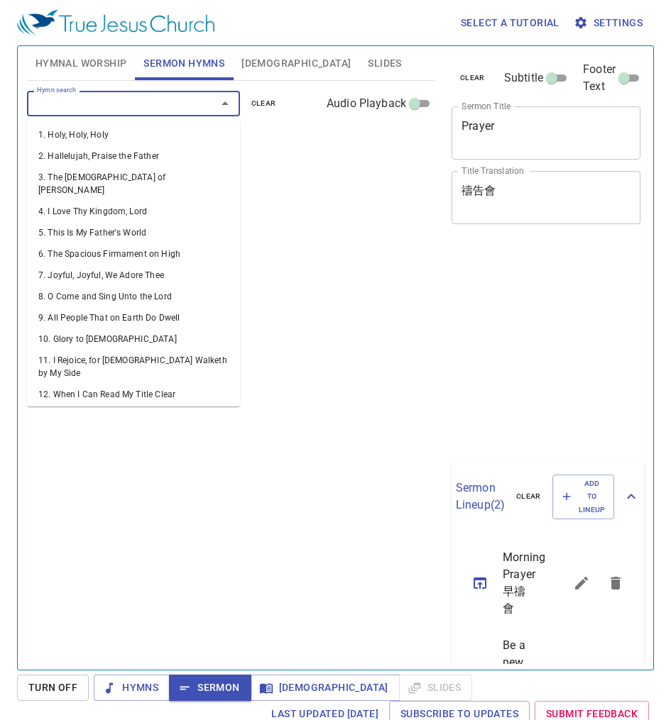
scroll to position [6, 0]
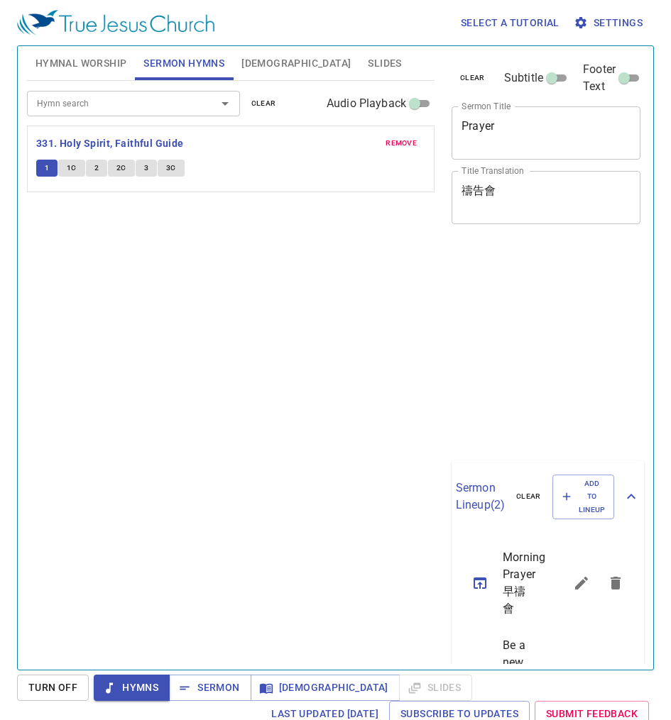
scroll to position [6, 0]
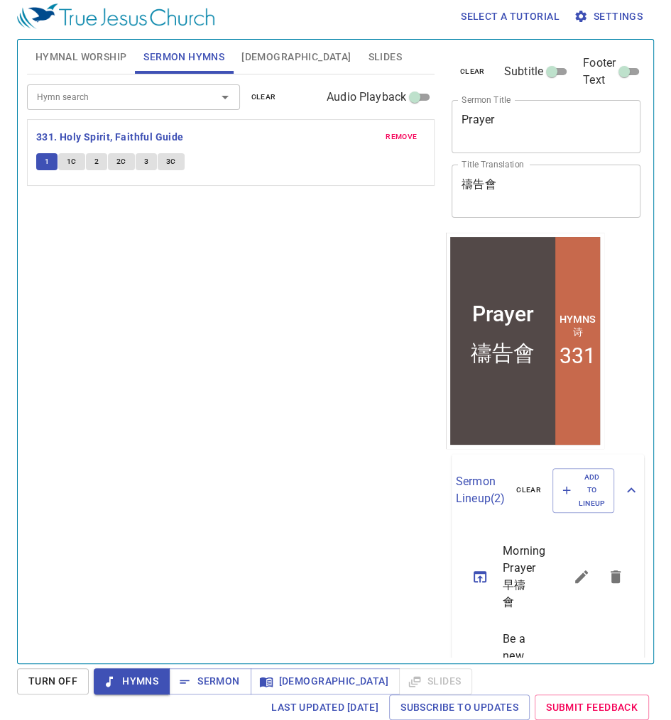
click span "1C"
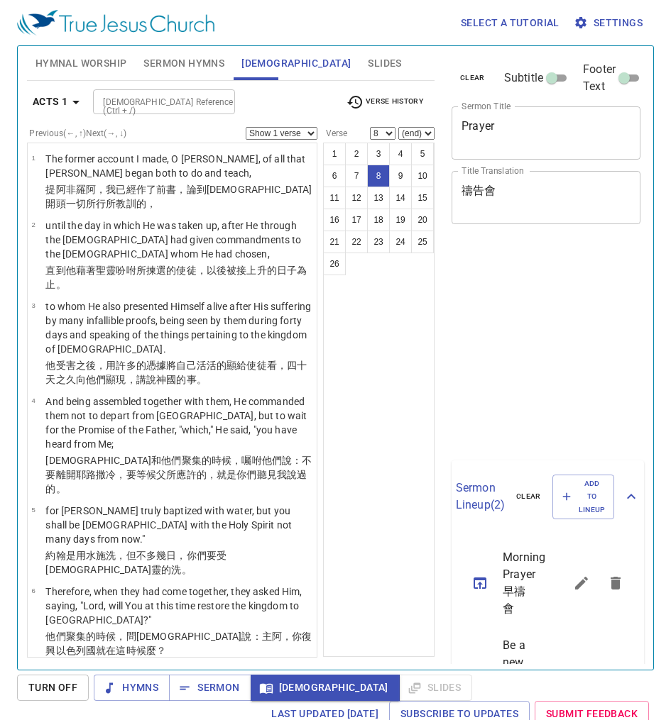
select select "8"
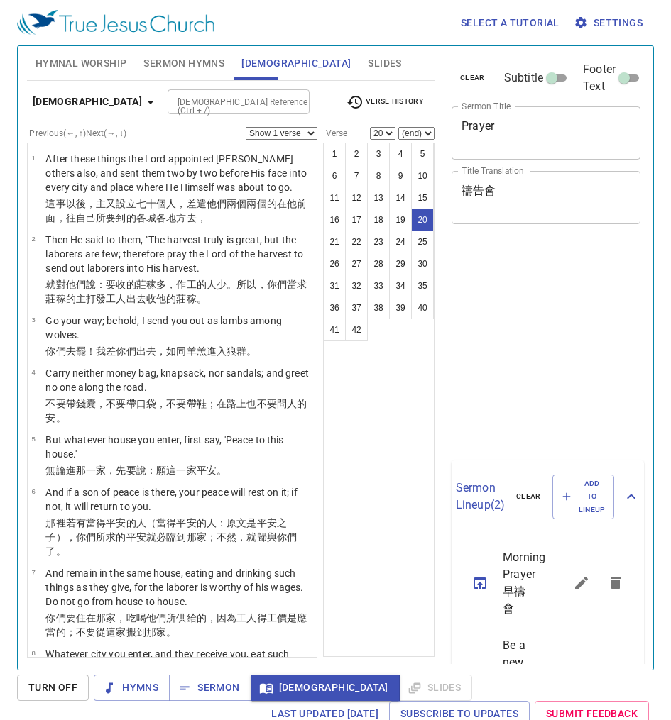
select select "20"
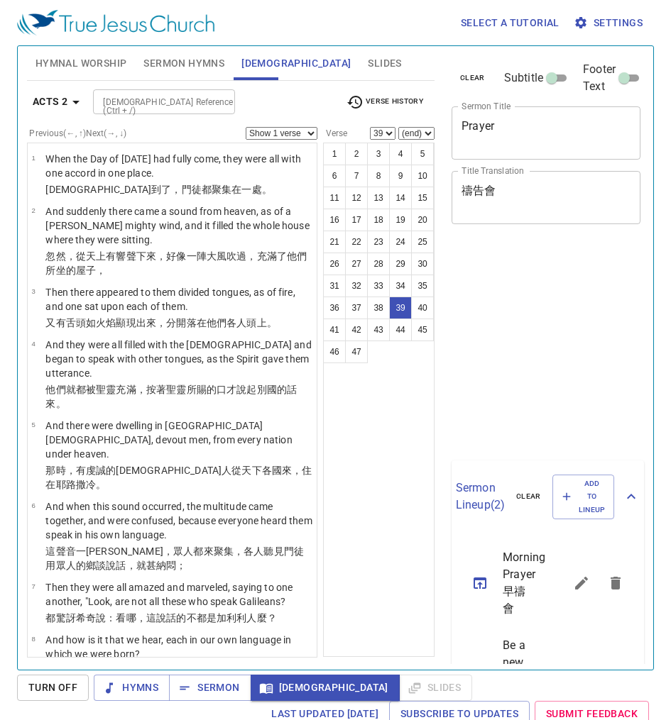
select select "39"
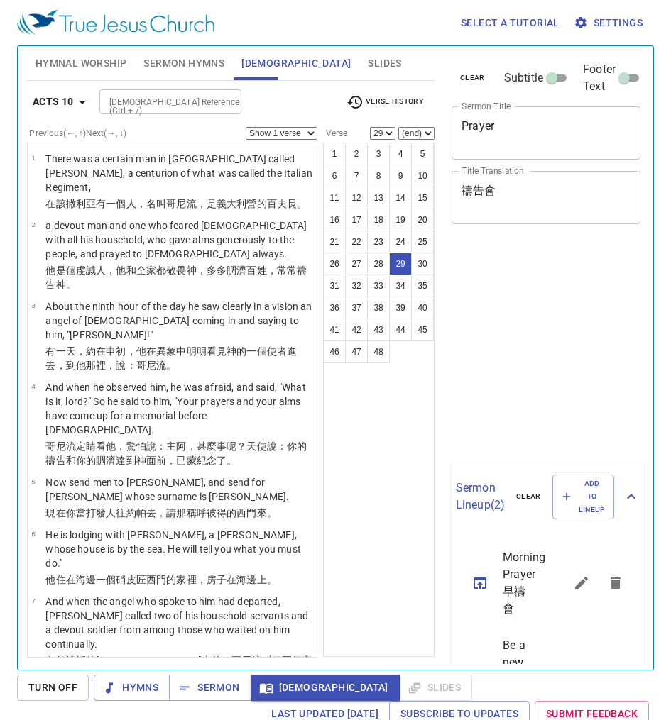
select select "29"
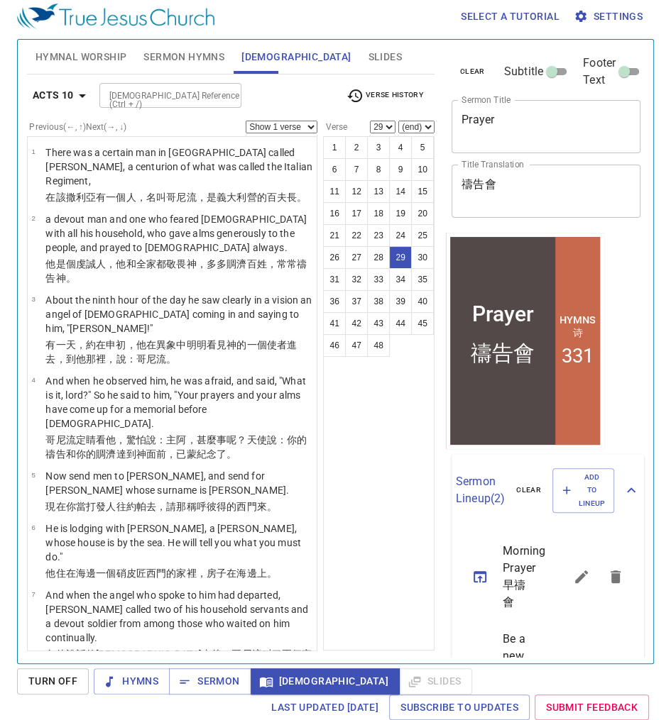
scroll to position [1647, 0]
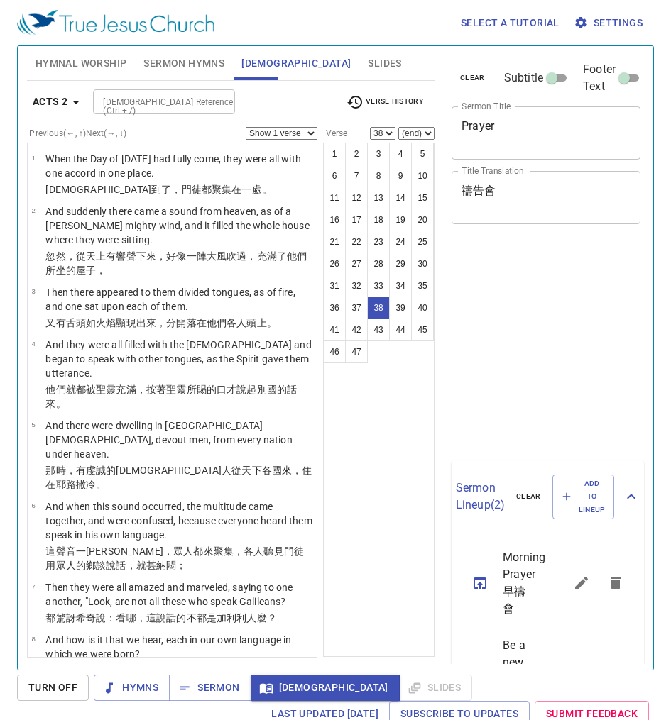
select select "38"
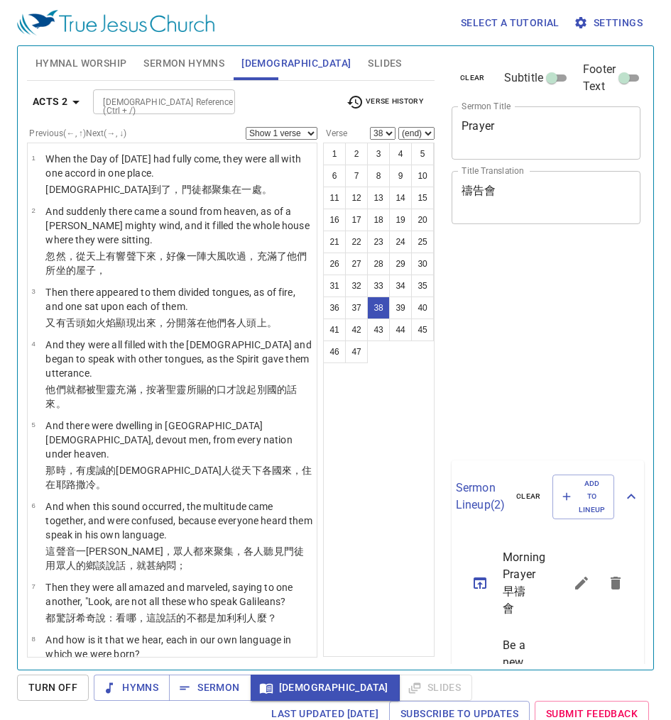
scroll to position [6, 0]
select select "38"
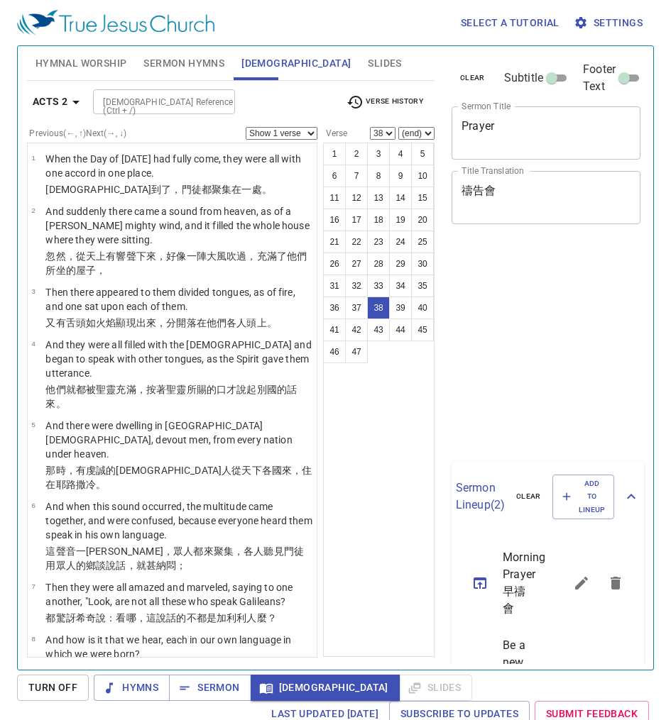
select select "38"
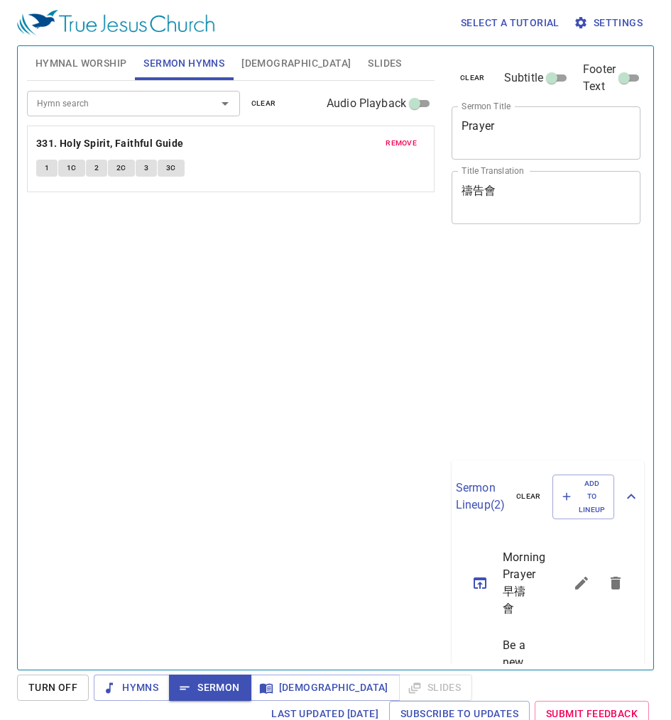
scroll to position [6, 0]
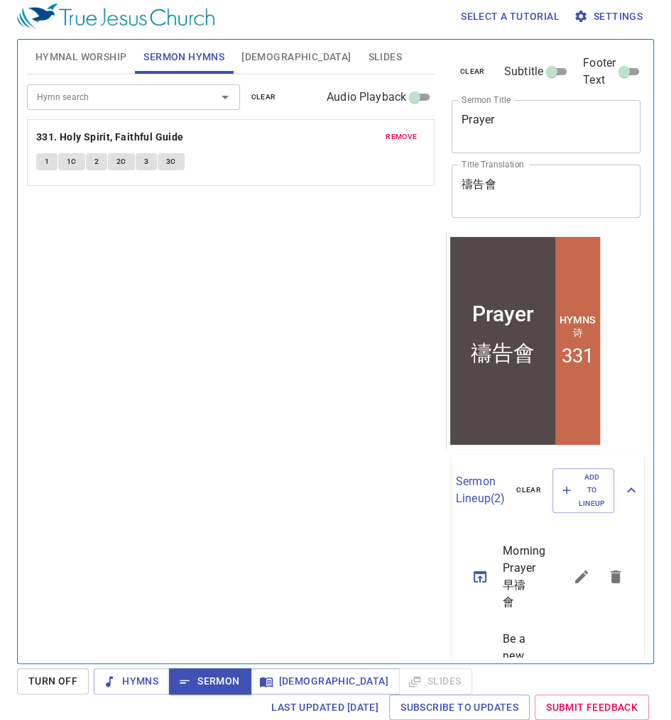
scroll to position [6, 0]
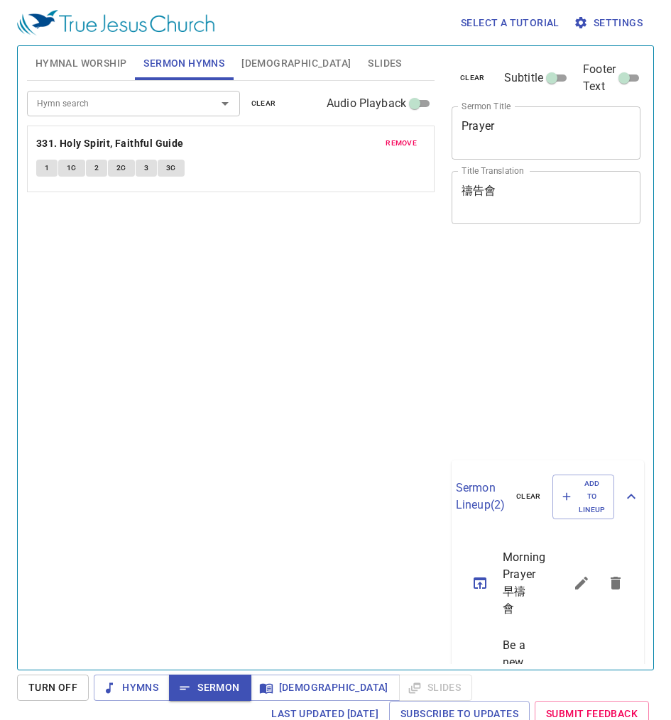
scroll to position [6, 0]
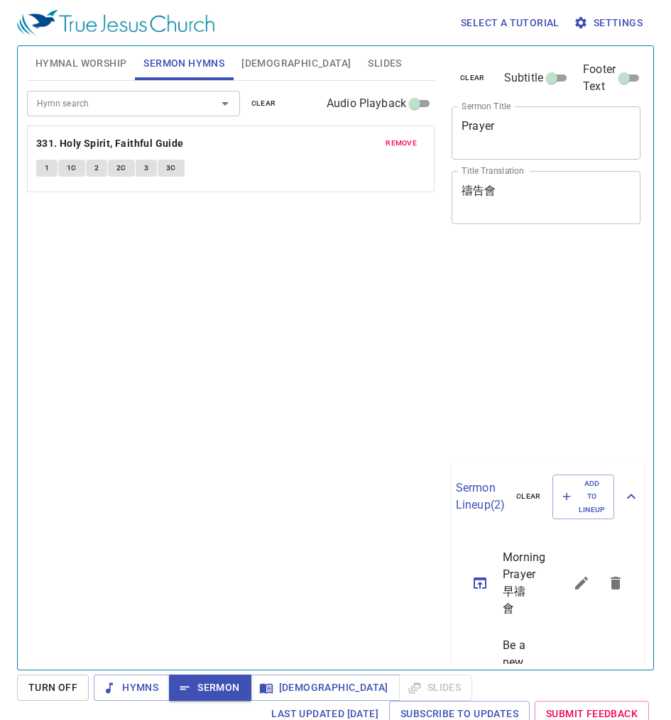
scroll to position [6, 0]
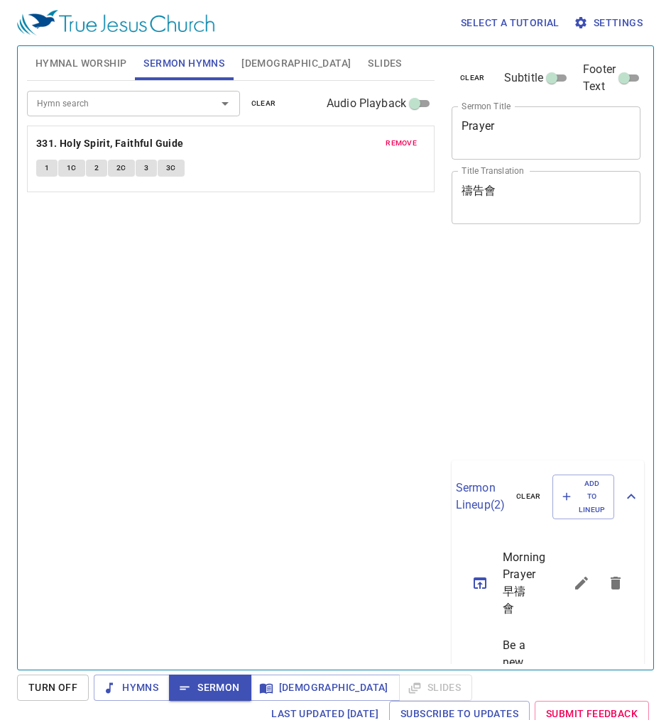
scroll to position [6, 0]
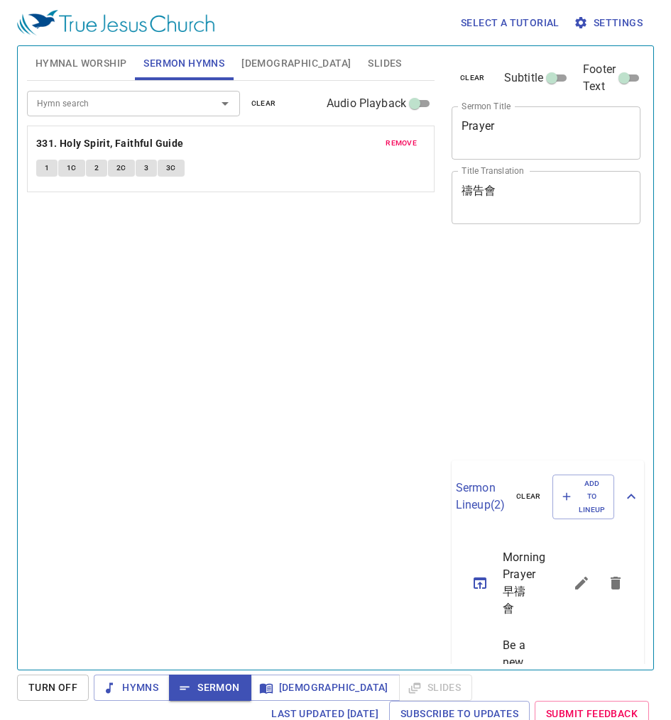
scroll to position [6, 0]
